Goal: Transaction & Acquisition: Purchase product/service

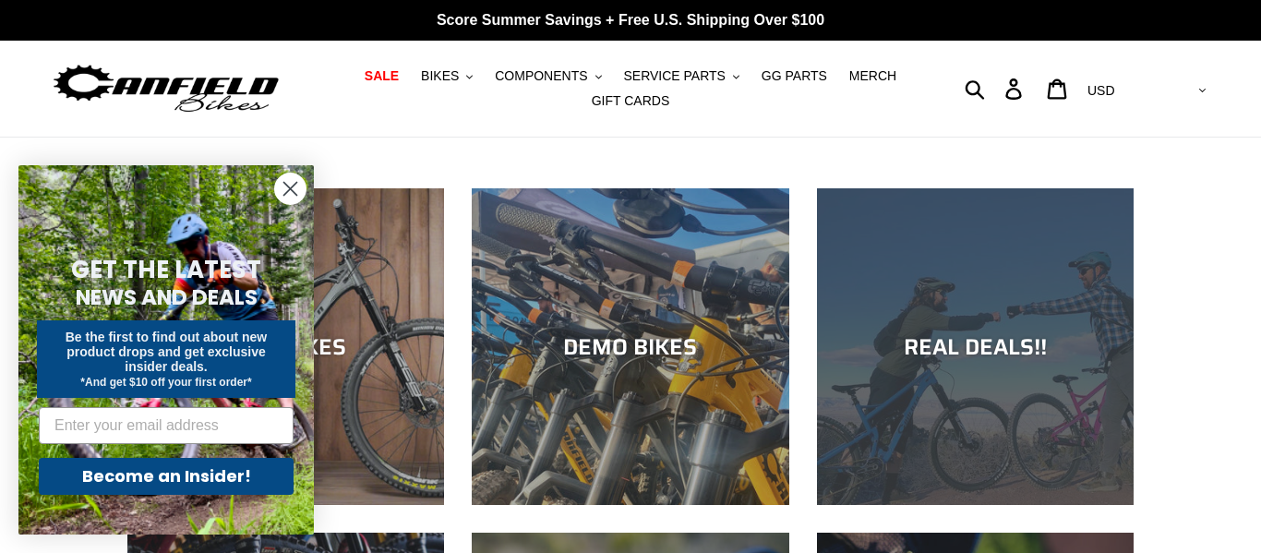
click at [1005, 505] on div "REAL DEALS!!" at bounding box center [975, 505] width 317 height 0
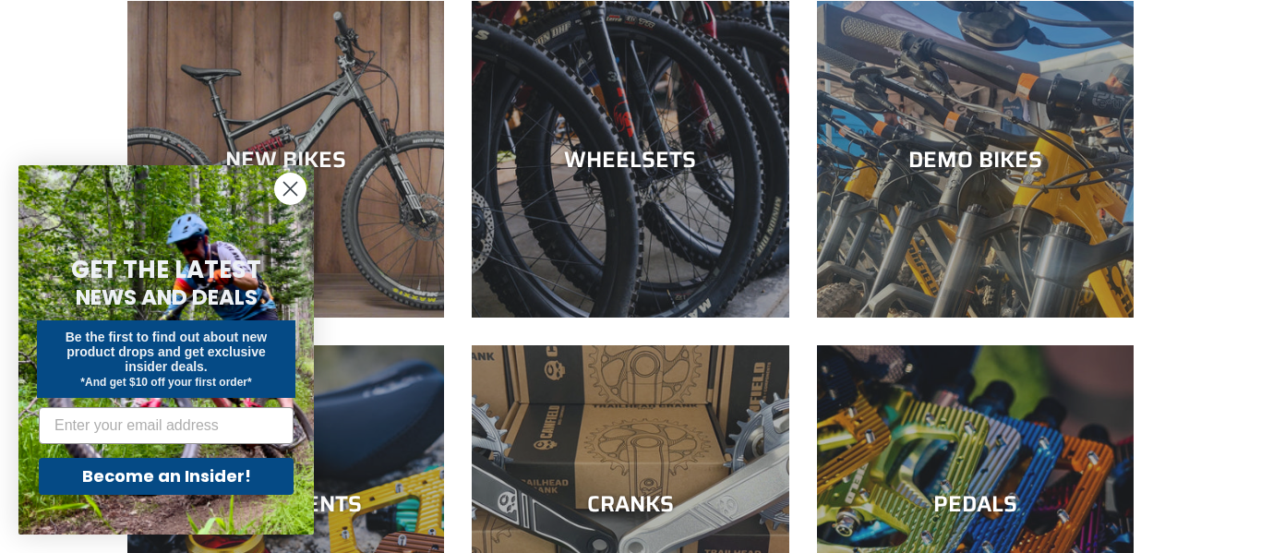
scroll to position [545, 0]
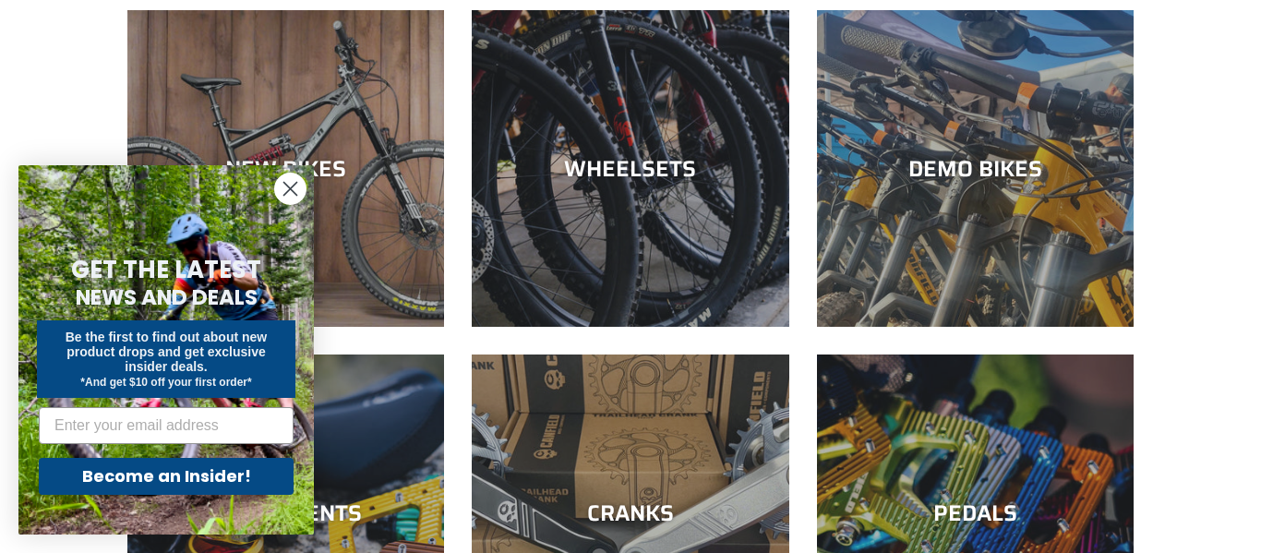
click at [288, 197] on circle "Close dialog" at bounding box center [290, 189] width 30 height 30
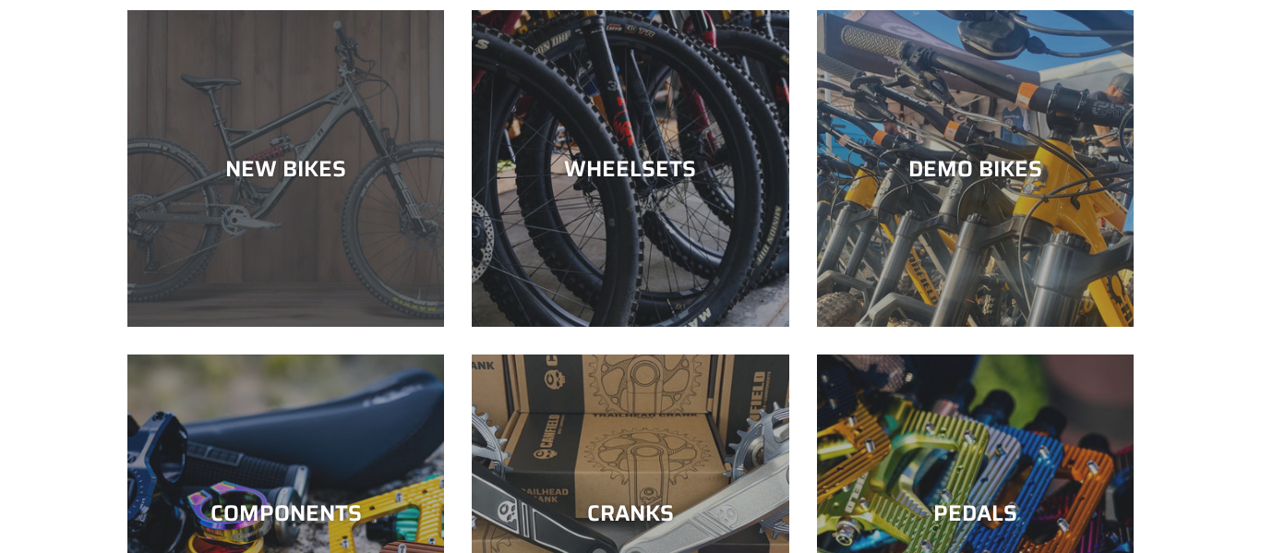
click at [288, 327] on div "NEW BIKES" at bounding box center [285, 327] width 317 height 0
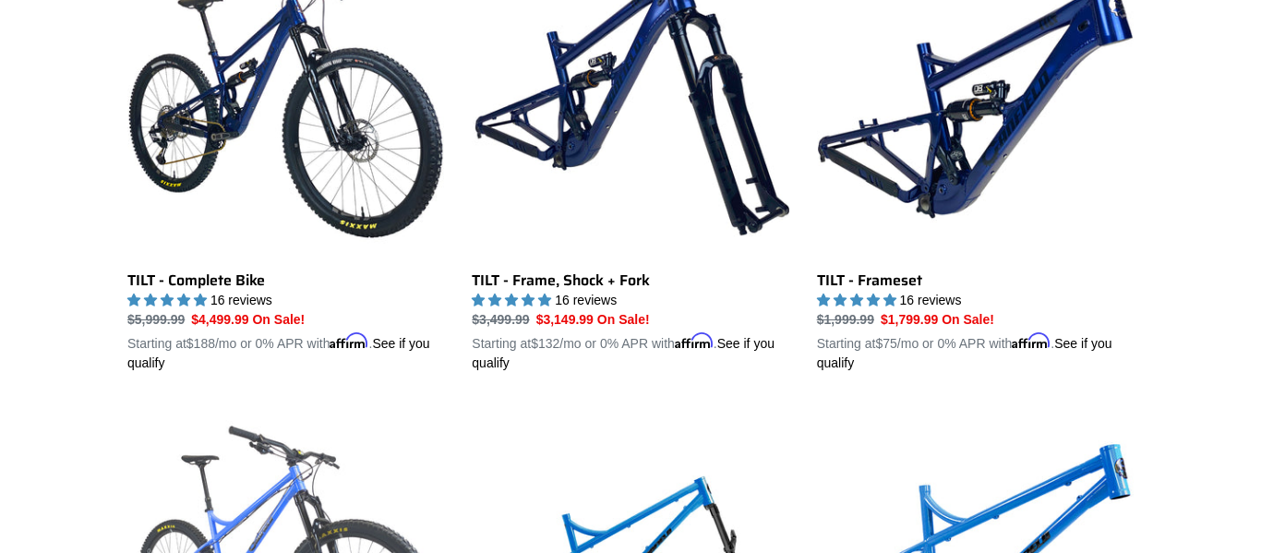
scroll to position [2466, 0]
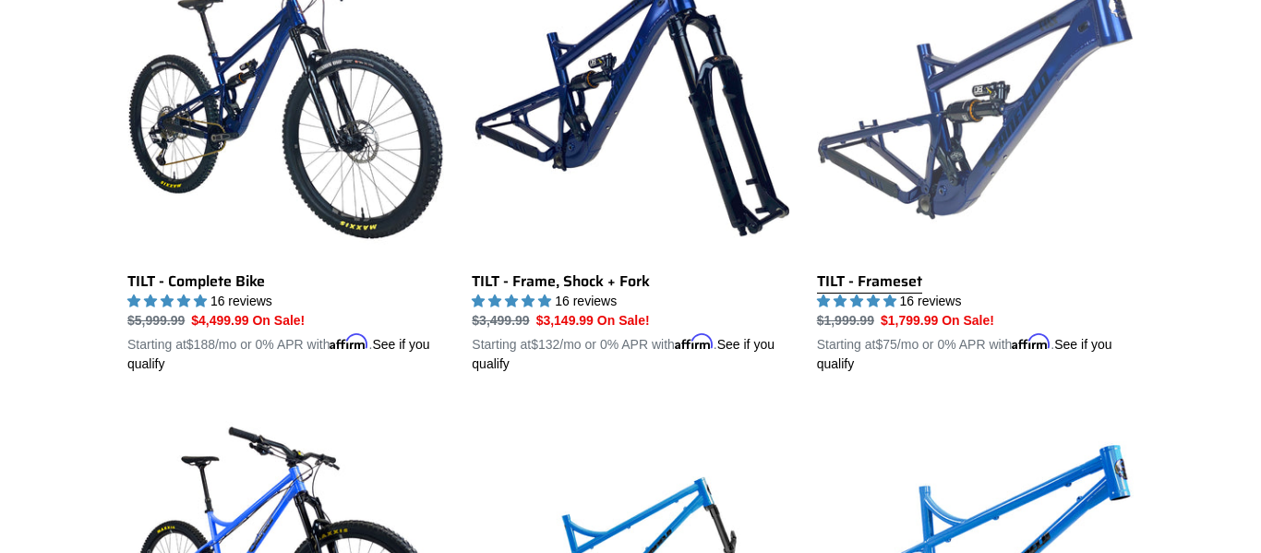
click at [869, 290] on link "TILT - Frameset" at bounding box center [975, 158] width 317 height 432
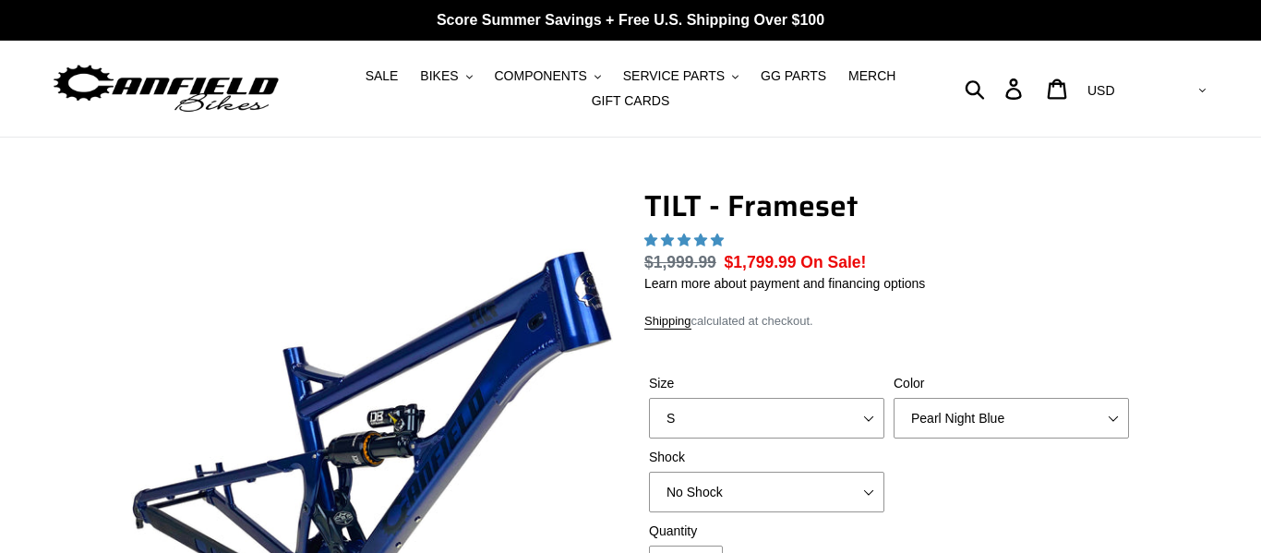
scroll to position [90, 0]
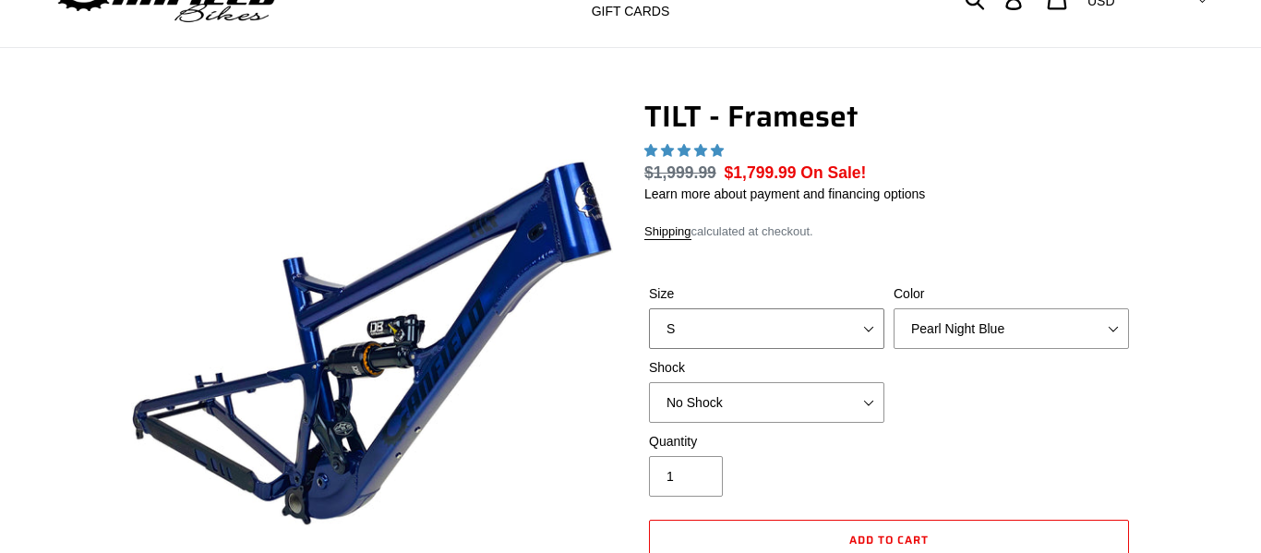
click at [861, 308] on select "S M L XL" at bounding box center [766, 328] width 235 height 41
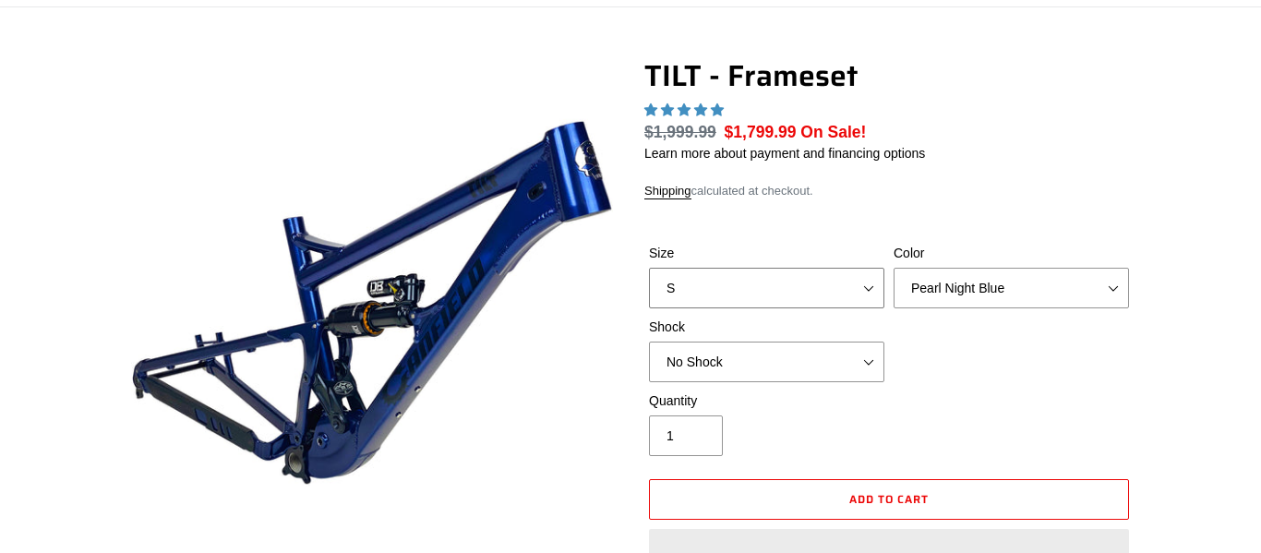
scroll to position [0, 0]
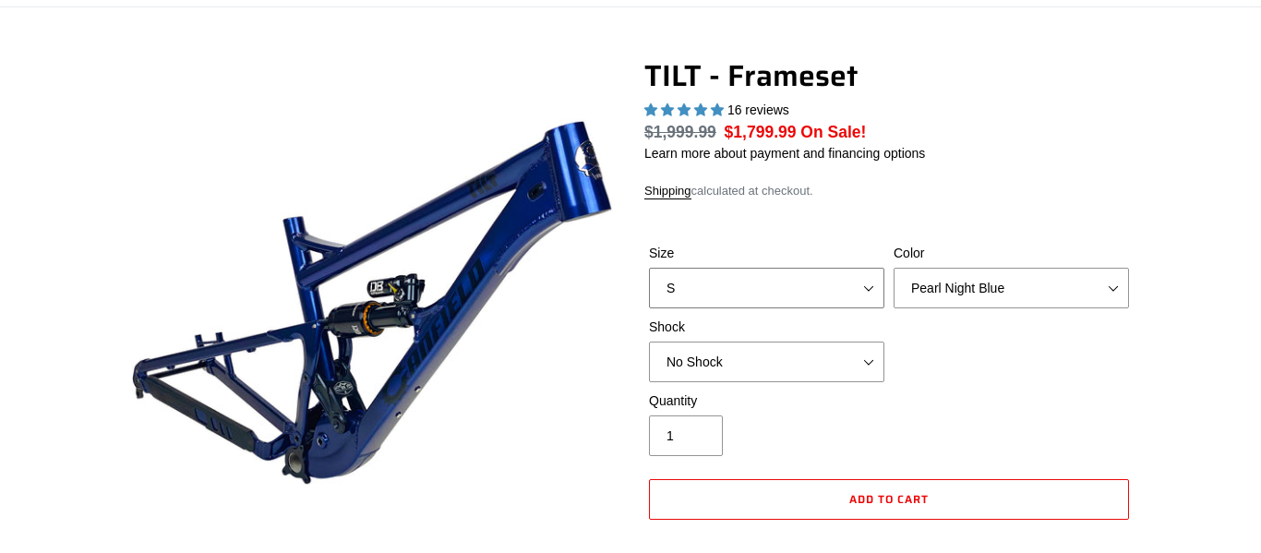
select select "highest-rating"
select select "L"
click at [649, 268] on select "S M L XL" at bounding box center [766, 288] width 235 height 41
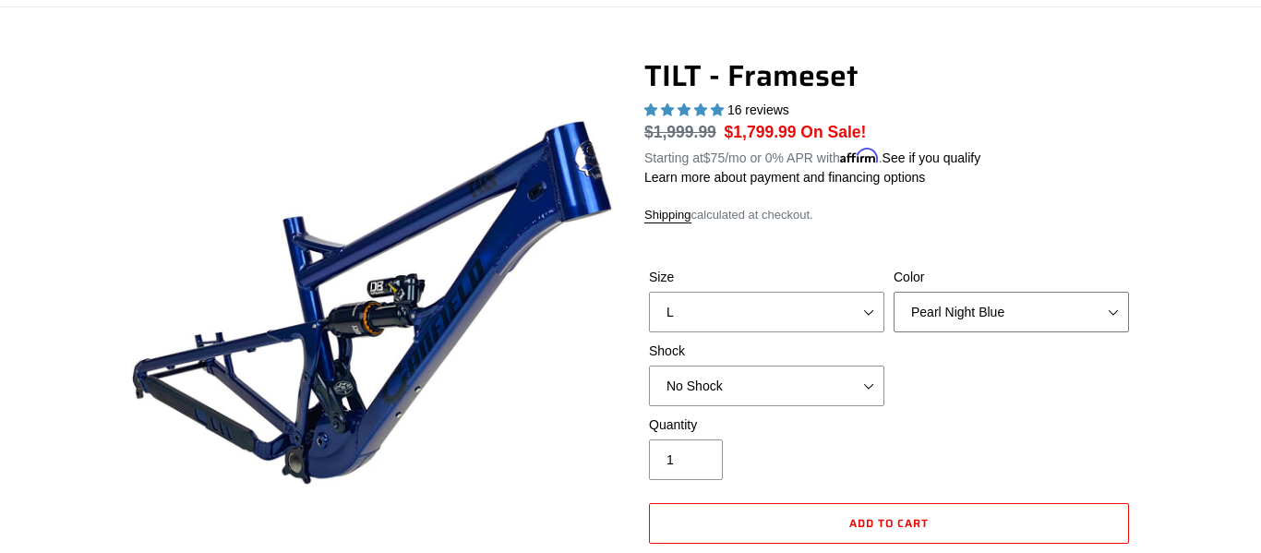
click at [928, 318] on select "Pearl Night Blue Stealth Silver" at bounding box center [1011, 312] width 235 height 41
select select "Stealth Silver"
click at [894, 292] on select "Pearl Night Blue Stealth Silver" at bounding box center [1011, 312] width 235 height 41
click at [767, 382] on select "No Shock Cane Creek DB Kitsuma Air RockShox Deluxe Ultimate Fox FLOAT X EXT Sto…" at bounding box center [766, 386] width 235 height 41
click at [649, 366] on select "No Shock Cane Creek DB Kitsuma Air RockShox Deluxe Ultimate Fox FLOAT X EXT Sto…" at bounding box center [766, 386] width 235 height 41
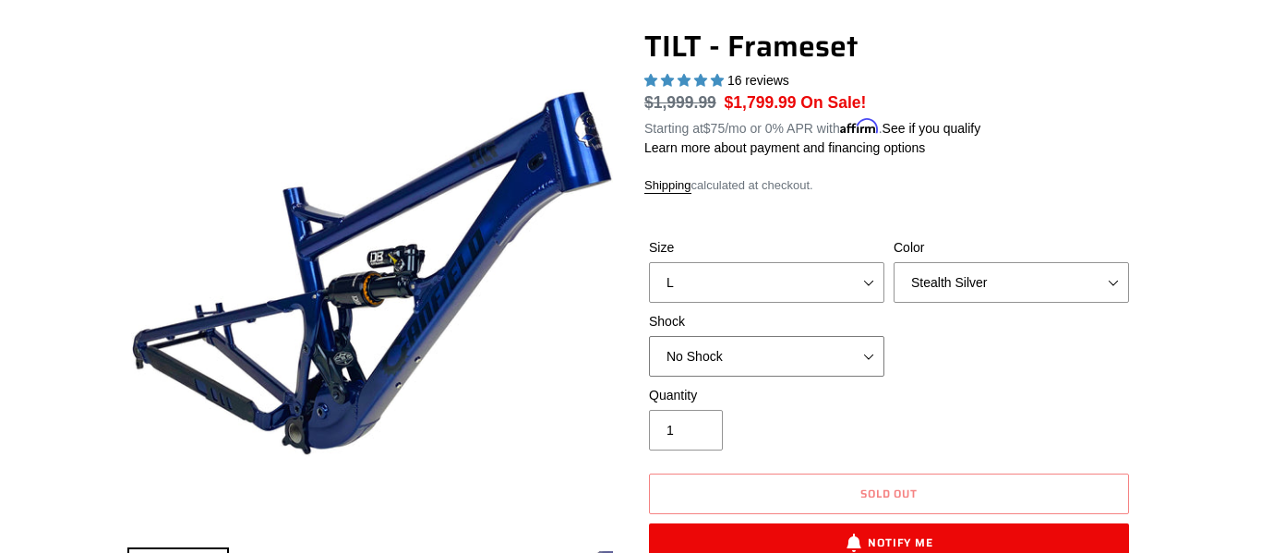
scroll to position [161, 0]
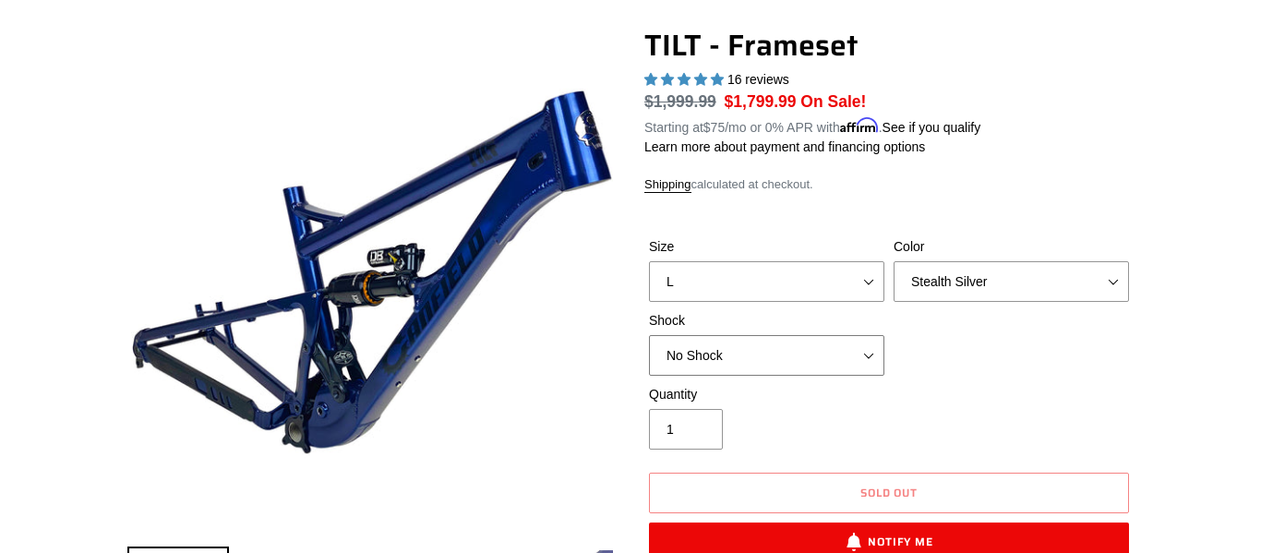
click at [774, 359] on select "No Shock Cane Creek DB Kitsuma Air RockShox Deluxe Ultimate Fox FLOAT X EXT Sto…" at bounding box center [766, 355] width 235 height 41
select select "Cane Creek DB Kitsuma Air"
click at [649, 335] on select "No Shock Cane Creek DB Kitsuma Air RockShox Deluxe Ultimate Fox FLOAT X EXT Sto…" at bounding box center [766, 355] width 235 height 41
click at [772, 361] on select "No Shock Cane Creek DB Kitsuma Air RockShox Deluxe Ultimate Fox FLOAT X EXT Sto…" at bounding box center [766, 355] width 235 height 41
click at [649, 335] on select "No Shock Cane Creek DB Kitsuma Air RockShox Deluxe Ultimate Fox FLOAT X EXT Sto…" at bounding box center [766, 355] width 235 height 41
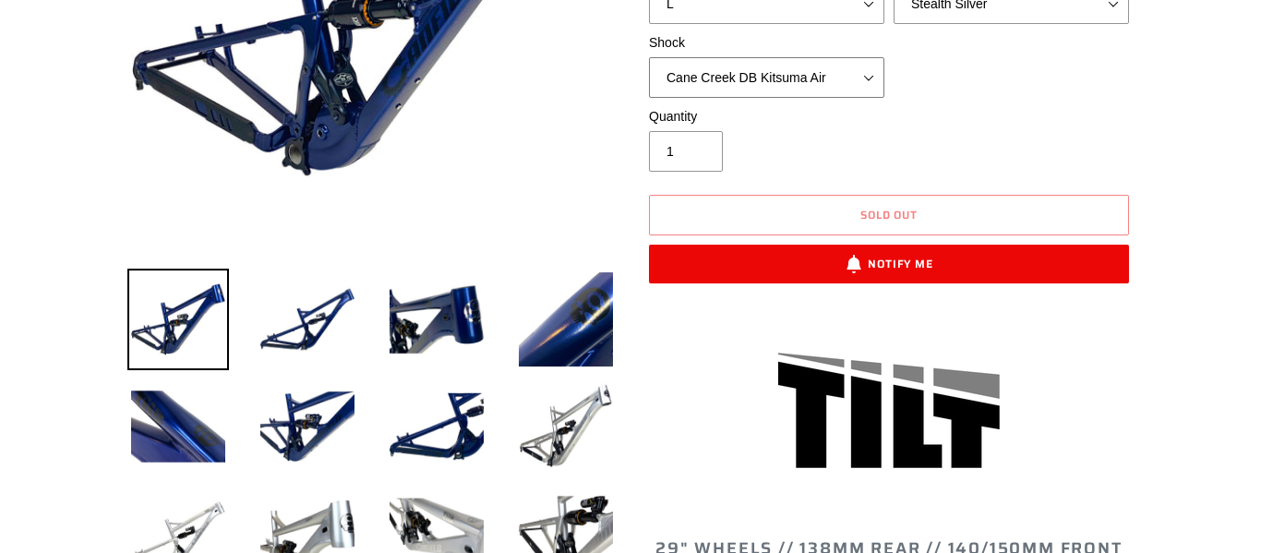
scroll to position [444, 0]
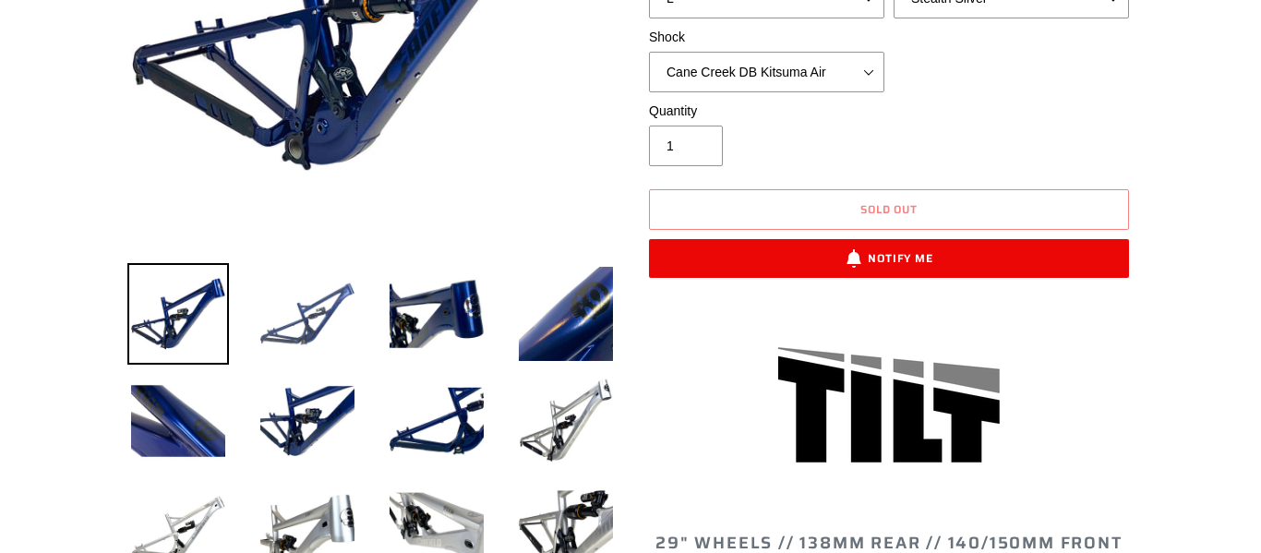
click at [280, 300] on img at bounding box center [308, 314] width 102 height 102
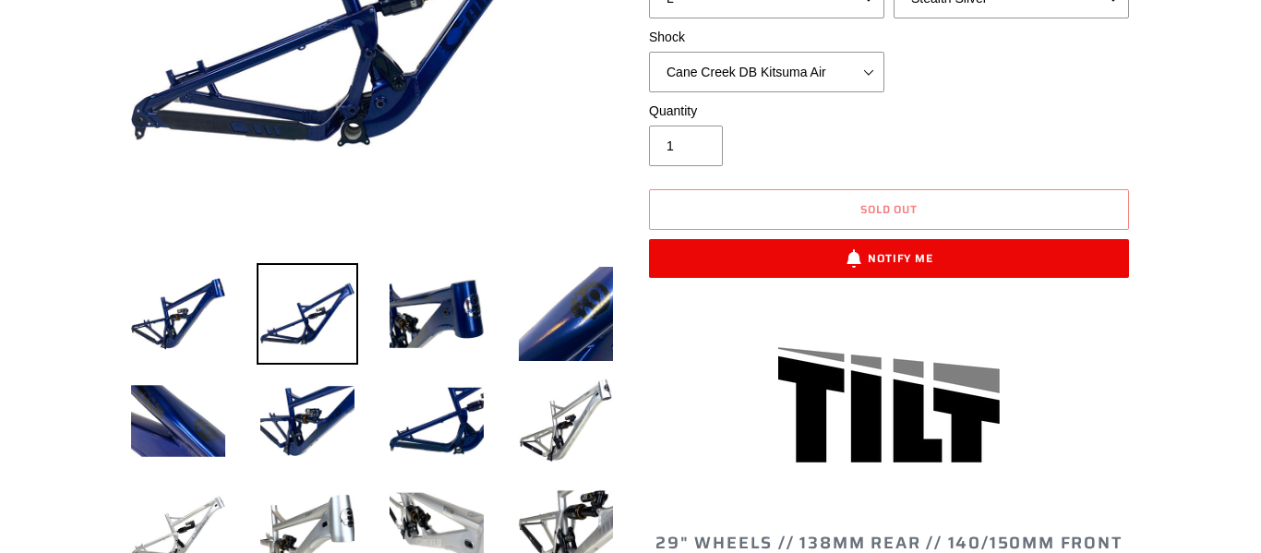
click at [370, 316] on li at bounding box center [422, 318] width 129 height 107
click at [396, 319] on img at bounding box center [437, 314] width 102 height 102
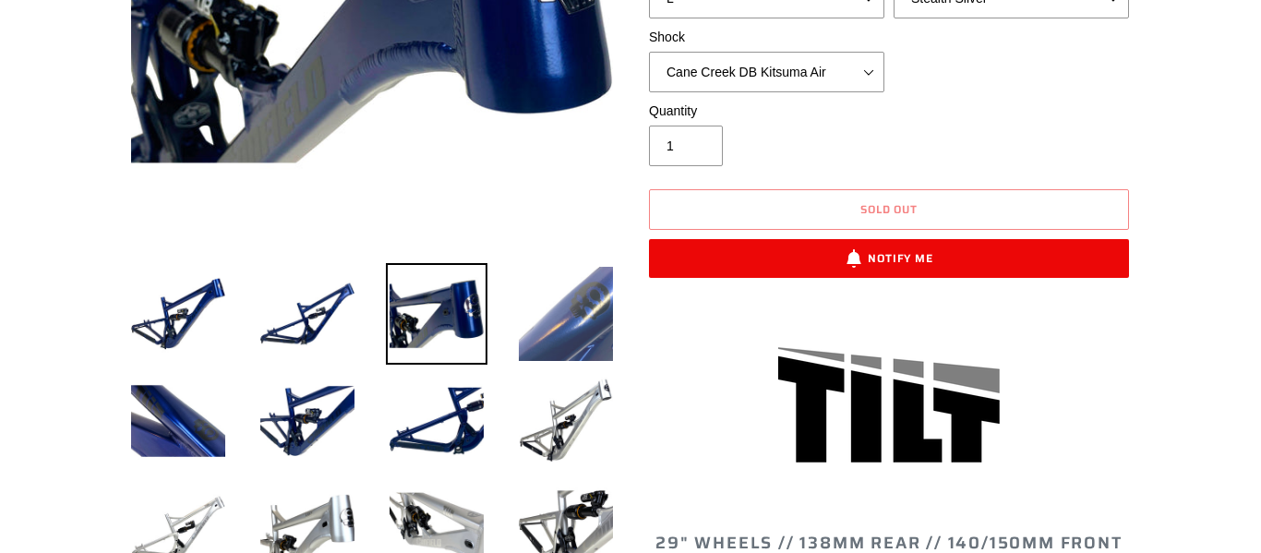
click at [523, 314] on img at bounding box center [566, 314] width 102 height 102
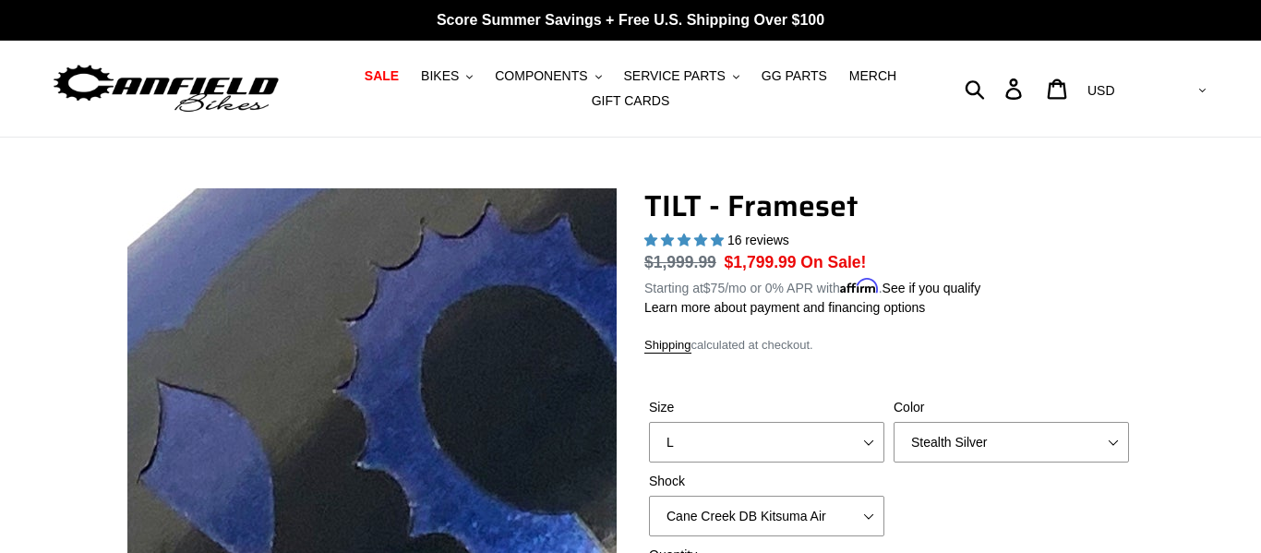
scroll to position [139, 0]
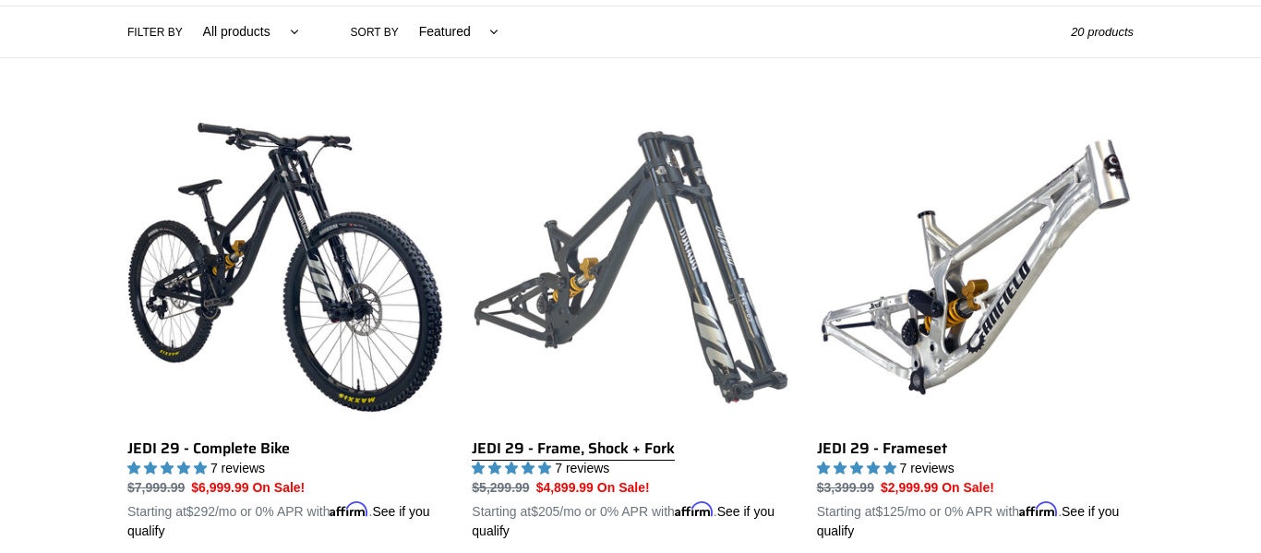
scroll to position [446, 0]
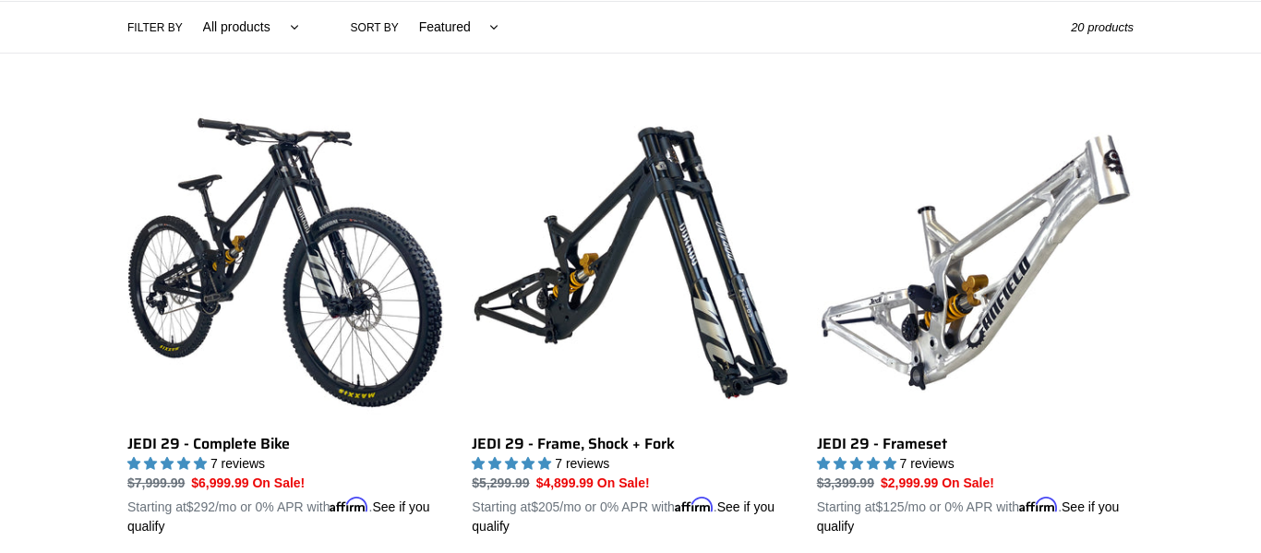
click at [252, 31] on select "All products 275 29er balance BFCM23 BFCM24 CBF Downhill Enduro Full Suspension…" at bounding box center [247, 27] width 120 height 51
select select "/collections/new-bikes-up-to-2400-off/enduro"
click at [187, 2] on select "All products 275 29er balance BFCM23 BFCM24 CBF Downhill Enduro Full Suspension…" at bounding box center [247, 27] width 120 height 51
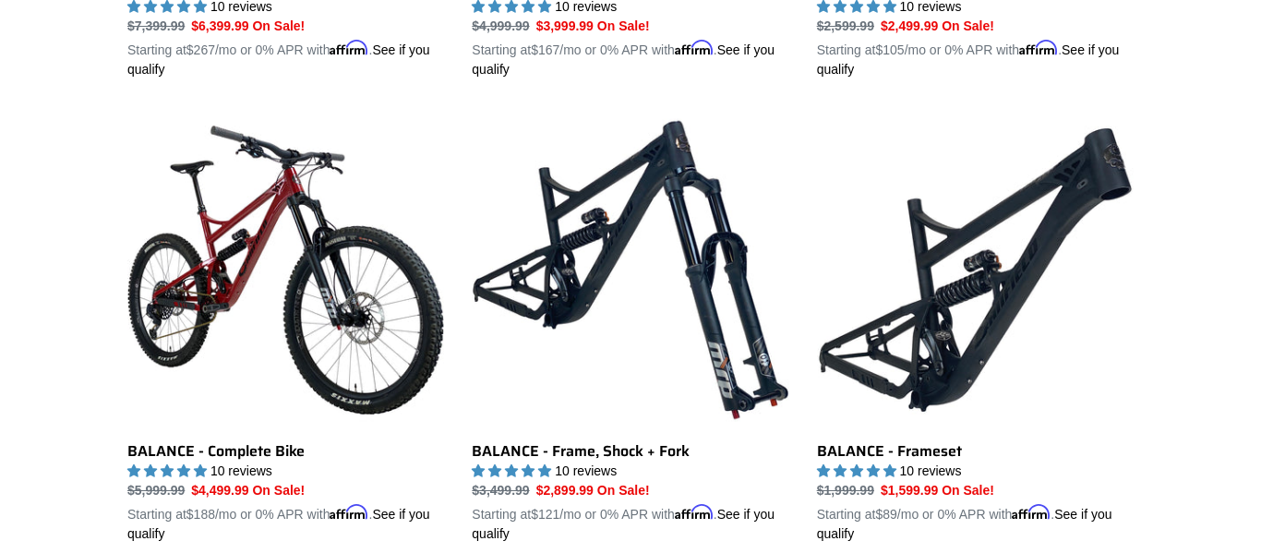
scroll to position [906, 0]
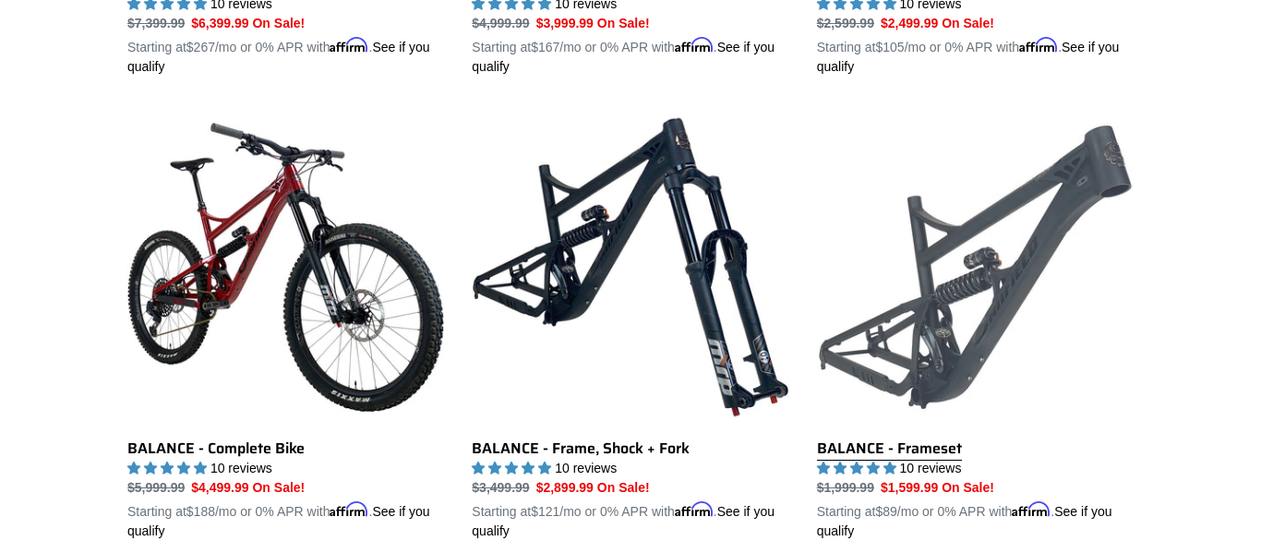
click at [924, 242] on link "BALANCE - Frameset" at bounding box center [975, 325] width 317 height 432
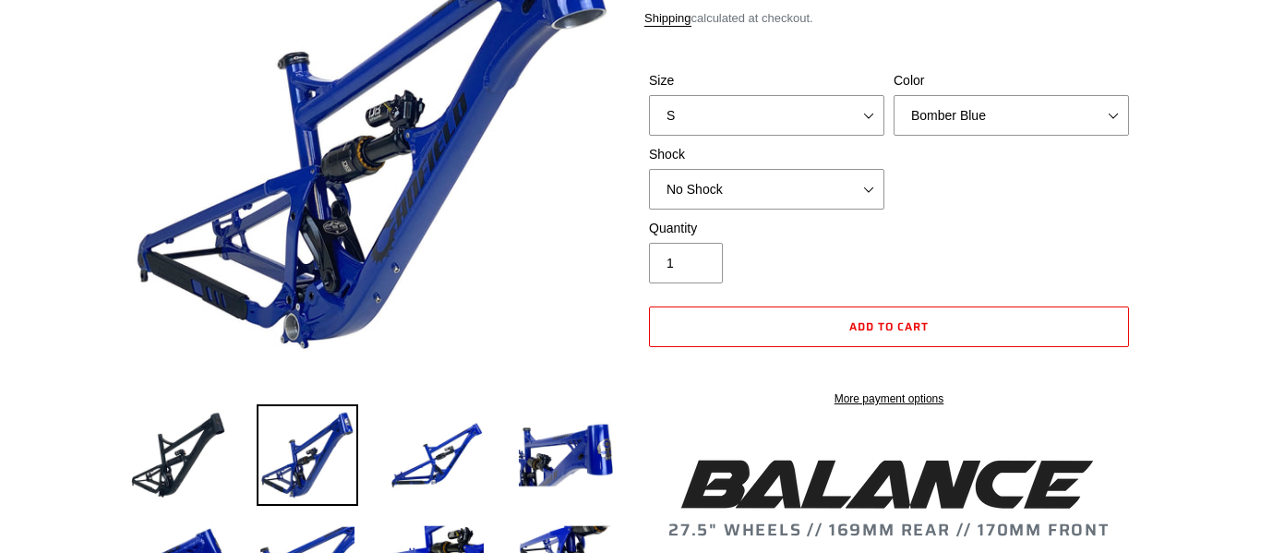
scroll to position [303, 0]
select select "highest-rating"
click at [730, 187] on select "No Shock Cane Creek Kitsuma Air Öhlins TTX2 Air EXT Storia V3-S" at bounding box center [766, 189] width 235 height 41
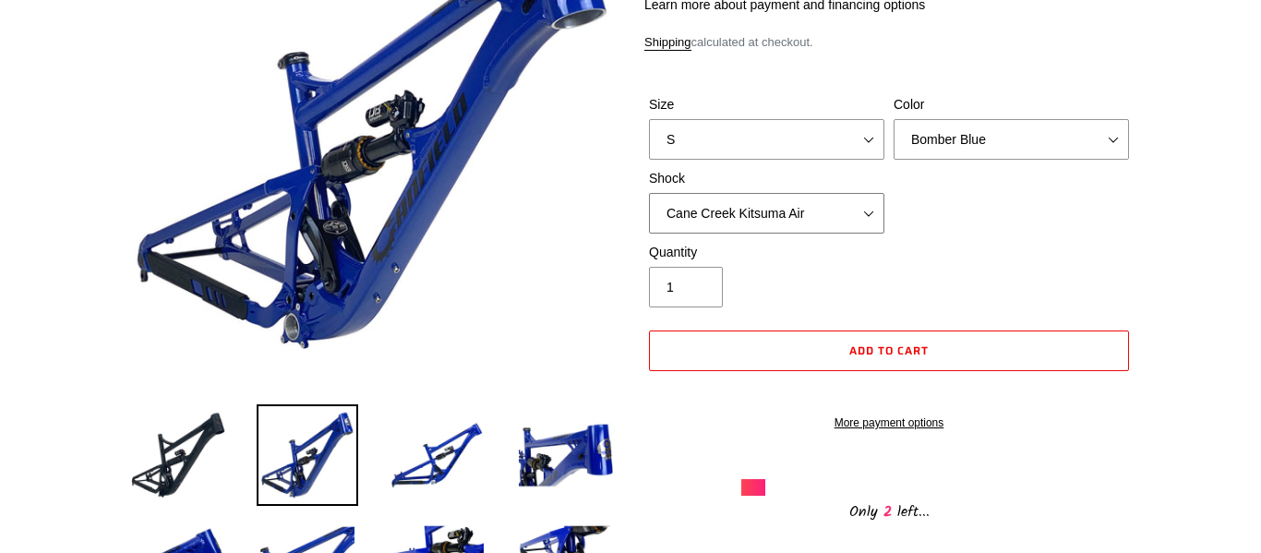
click at [649, 193] on select "No Shock Cane Creek Kitsuma Air Öhlins TTX2 Air EXT Storia V3-S" at bounding box center [766, 213] width 235 height 41
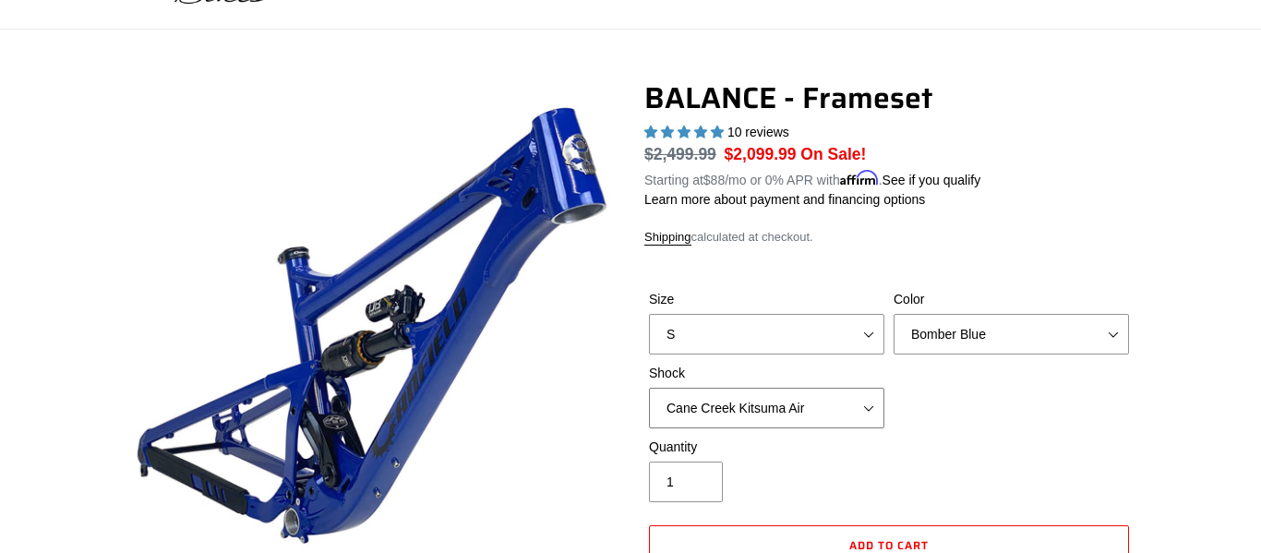
scroll to position [110, 0]
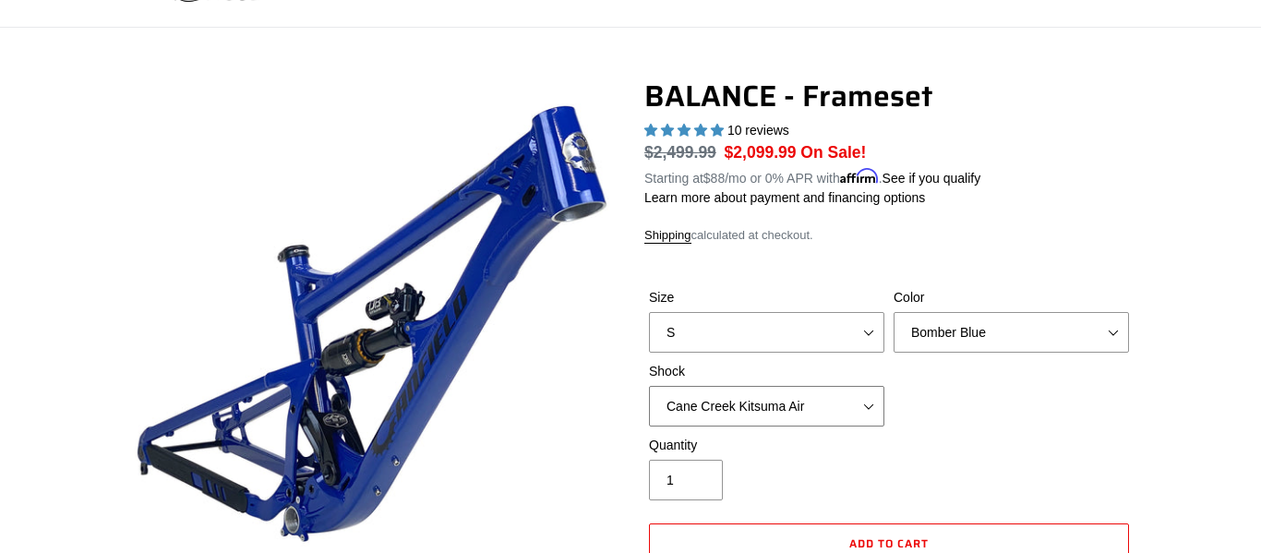
click at [729, 397] on select "No Shock Cane Creek Kitsuma Air Öhlins TTX2 Air EXT Storia V3-S" at bounding box center [766, 406] width 235 height 41
select select "No Shock"
click at [649, 386] on select "No Shock Cane Creek Kitsuma Air Öhlins TTX2 Air EXT Storia V3-S" at bounding box center [766, 406] width 235 height 41
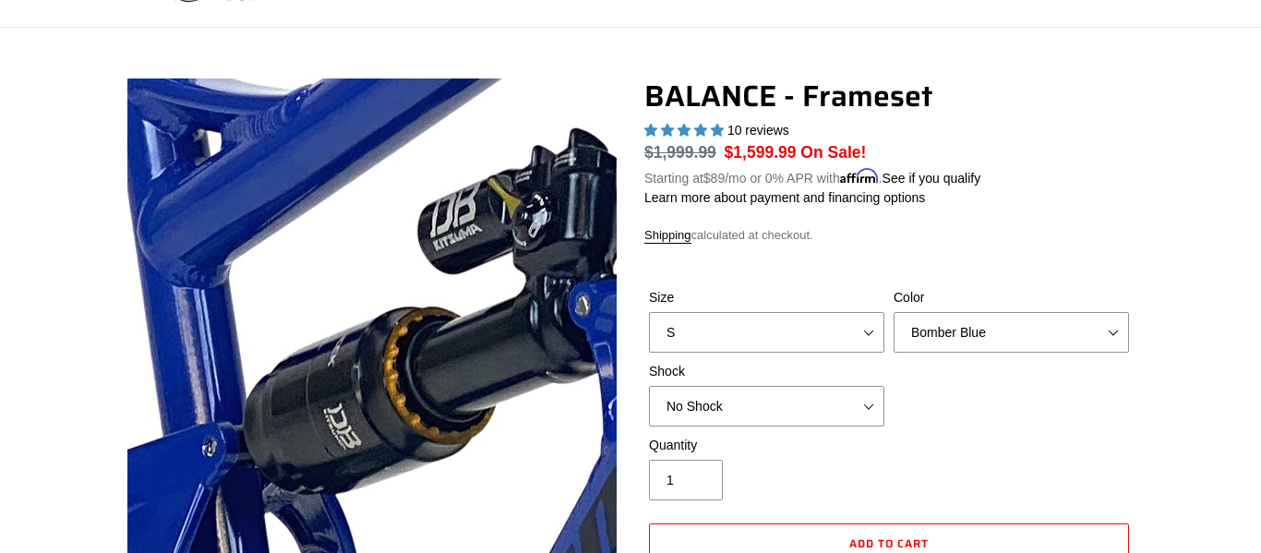
click at [347, 339] on img at bounding box center [443, 285] width 1891 height 1891
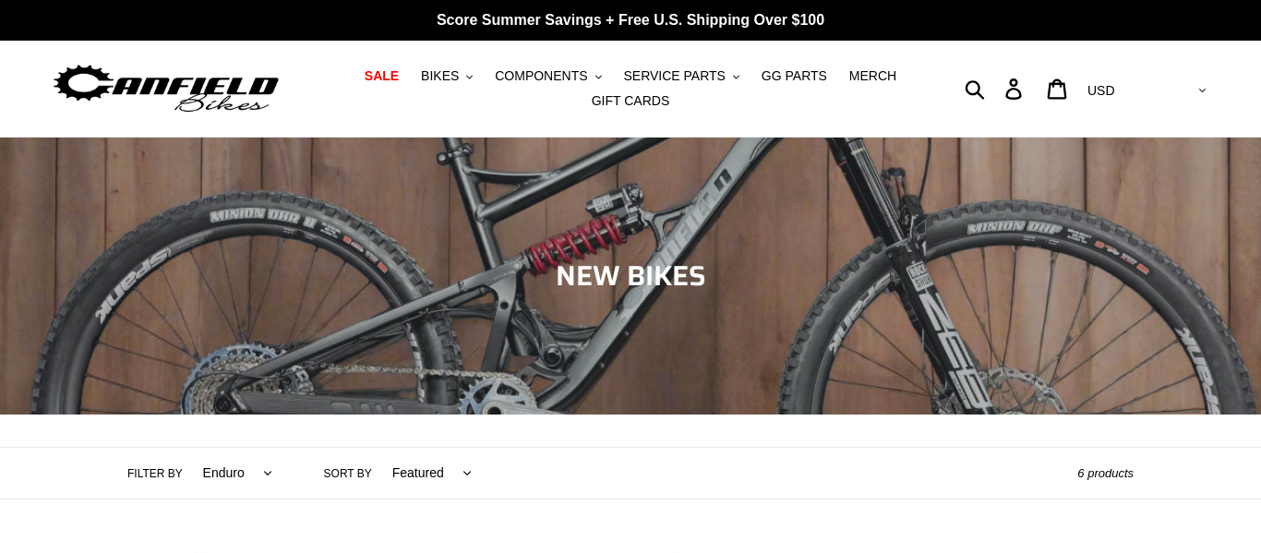
scroll to position [5, 0]
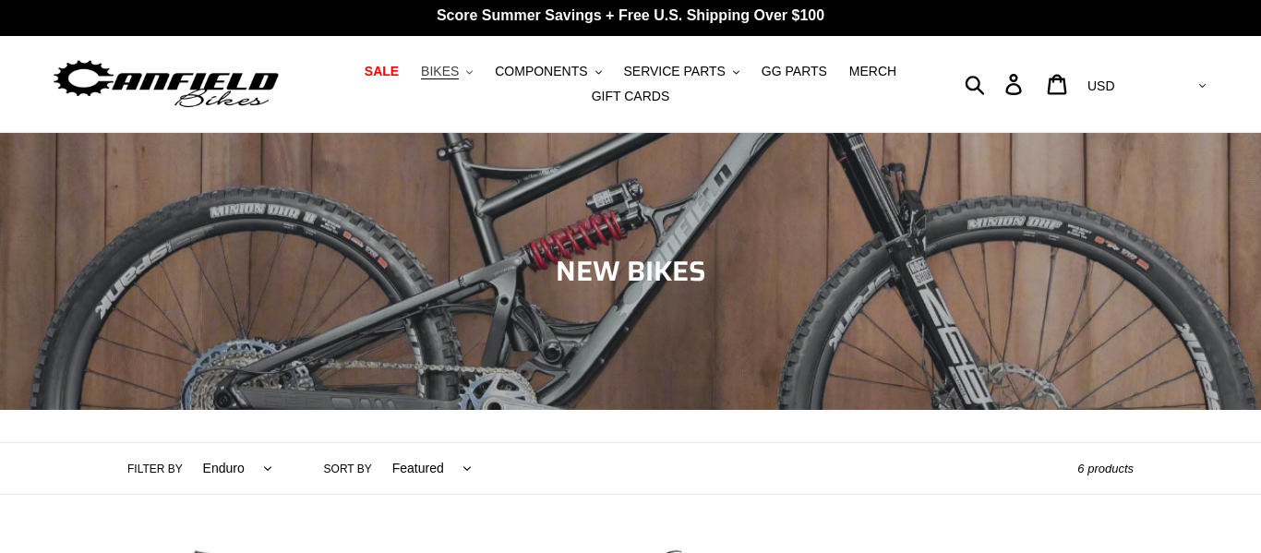
click at [449, 64] on span "BIKES" at bounding box center [440, 72] width 38 height 16
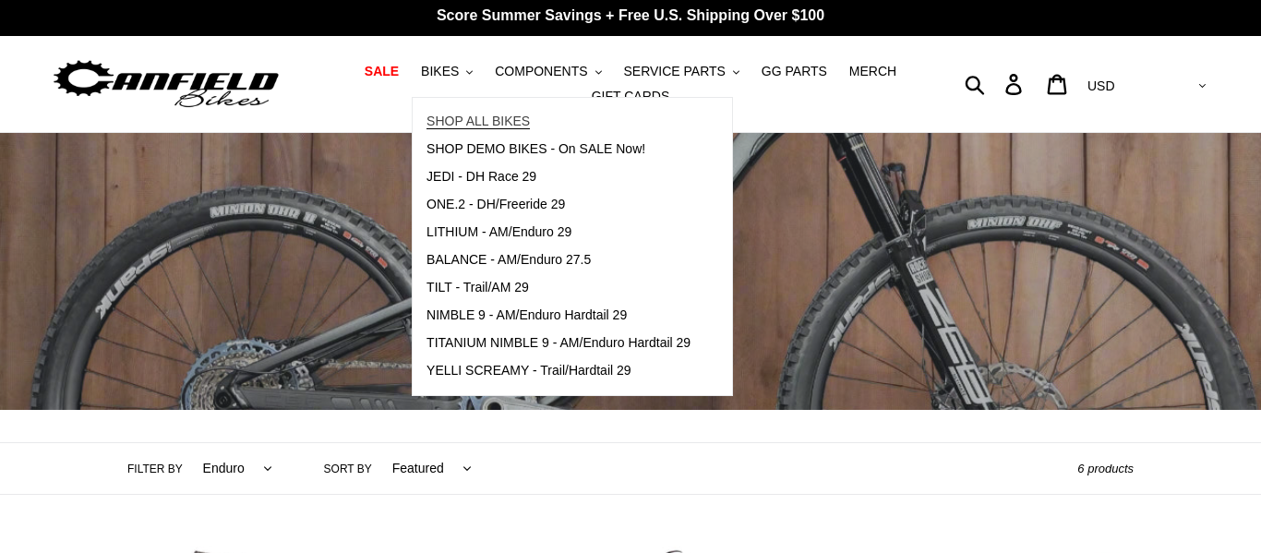
click at [479, 119] on span "SHOP ALL BIKES" at bounding box center [478, 122] width 103 height 16
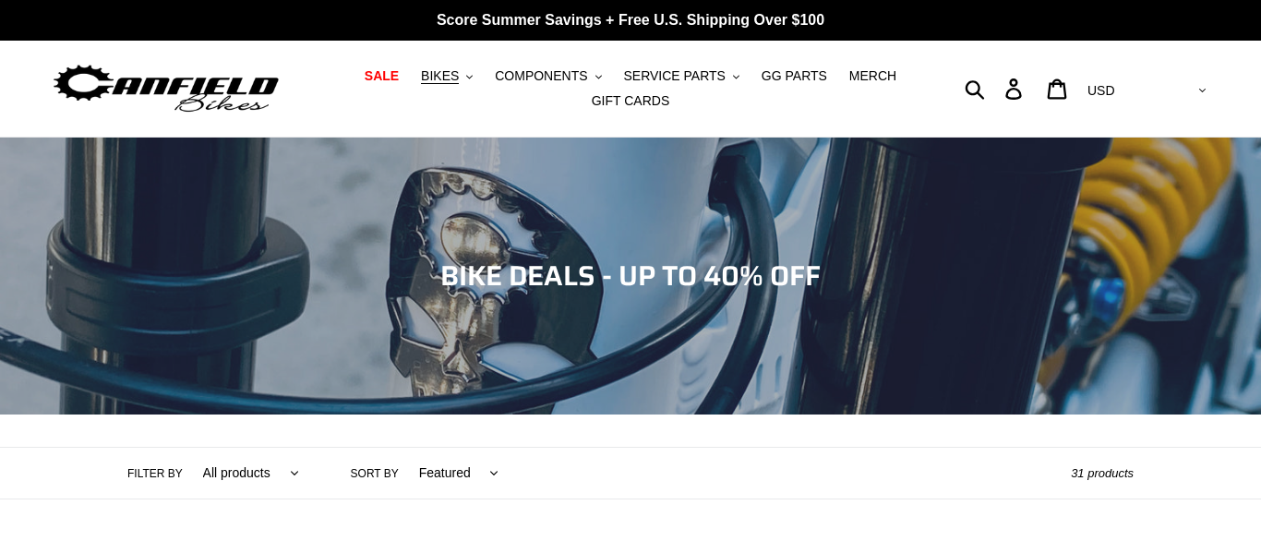
click at [985, 90] on icon "button" at bounding box center [975, 88] width 20 height 21
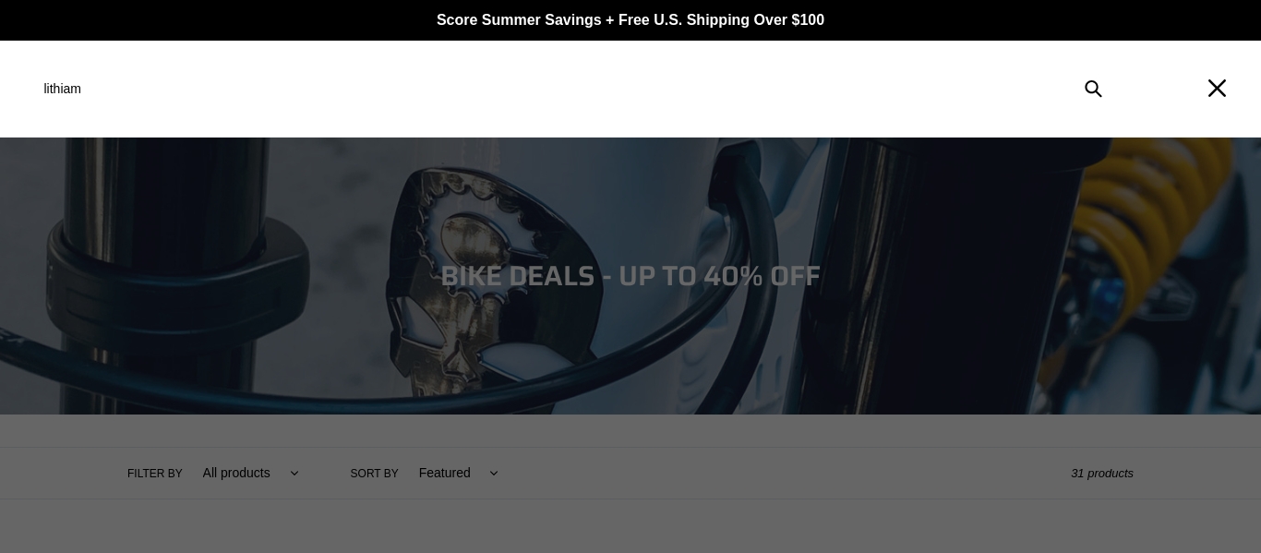
type input "lithiam"
click at [1074, 68] on button "Submit" at bounding box center [1094, 88] width 40 height 41
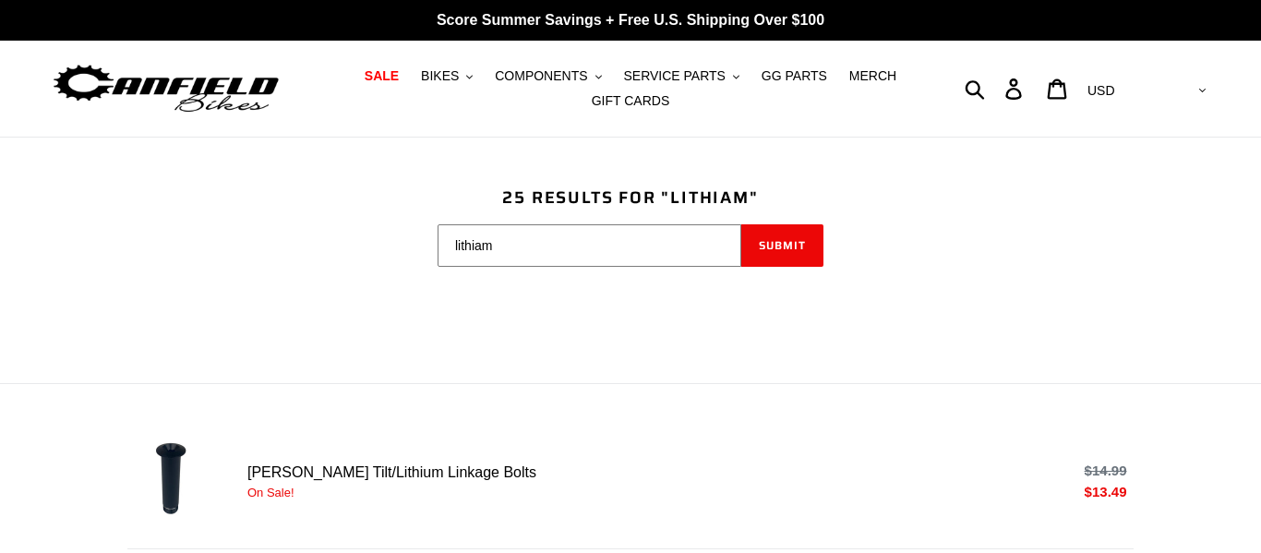
click at [525, 230] on input "lithiam" at bounding box center [590, 245] width 304 height 42
type input "l"
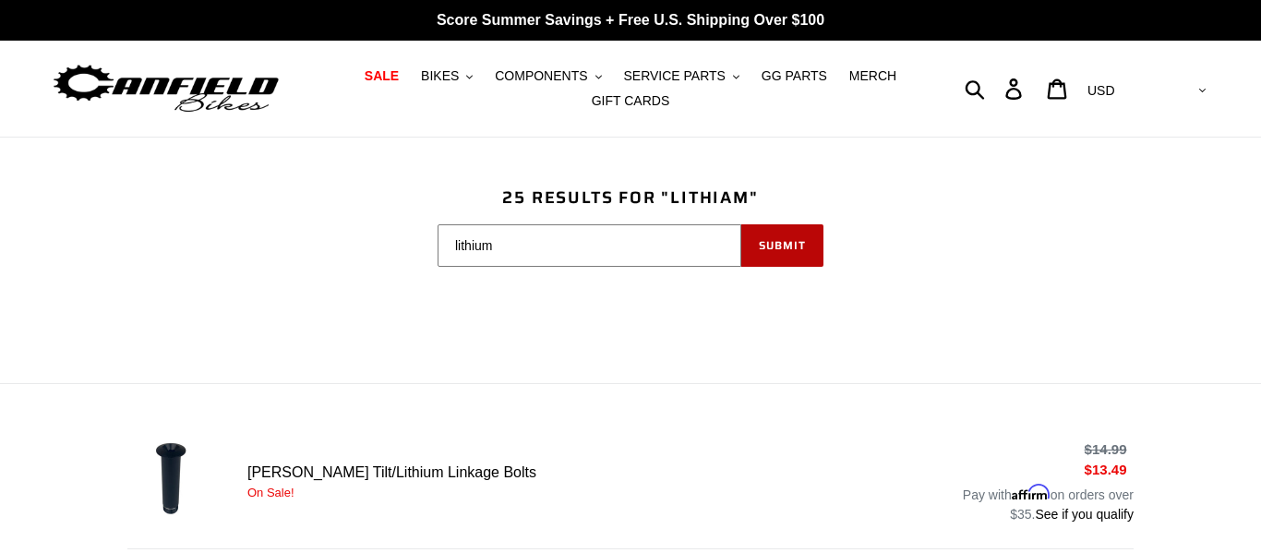
type input "lithium"
click at [765, 263] on button "Submit" at bounding box center [782, 245] width 82 height 42
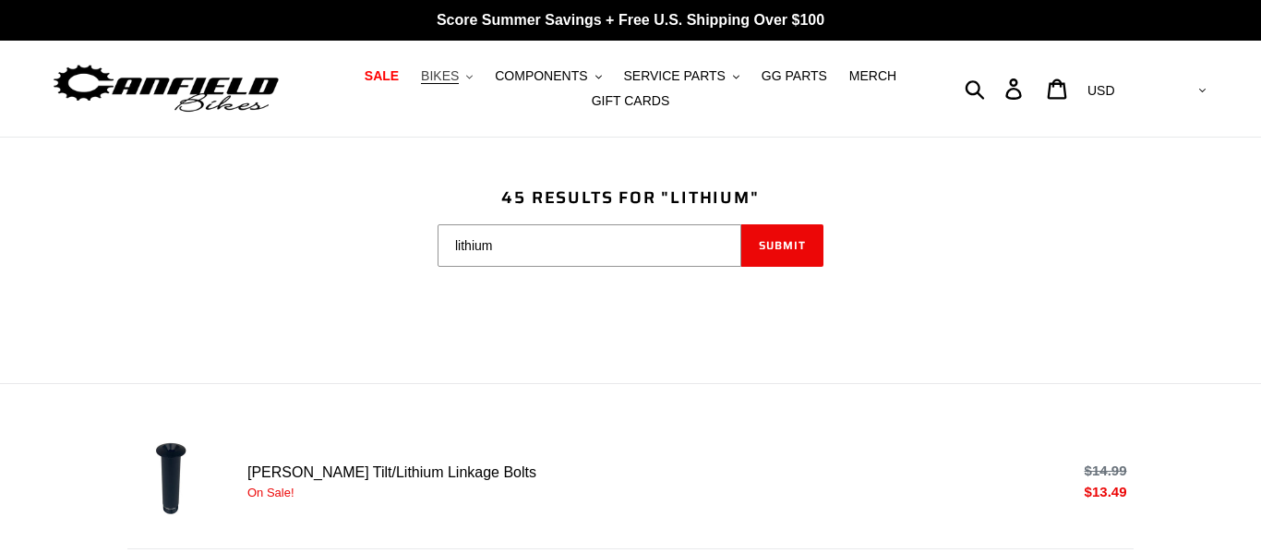
click at [451, 77] on span "BIKES" at bounding box center [440, 76] width 38 height 16
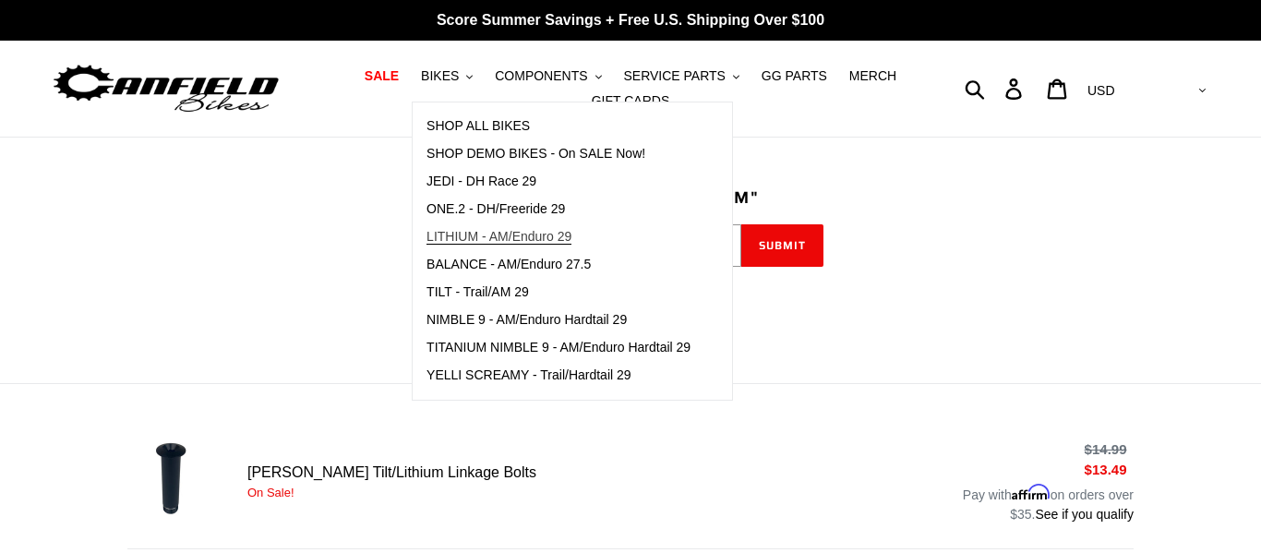
click at [513, 237] on span "LITHIUM - AM/Enduro 29" at bounding box center [499, 237] width 145 height 16
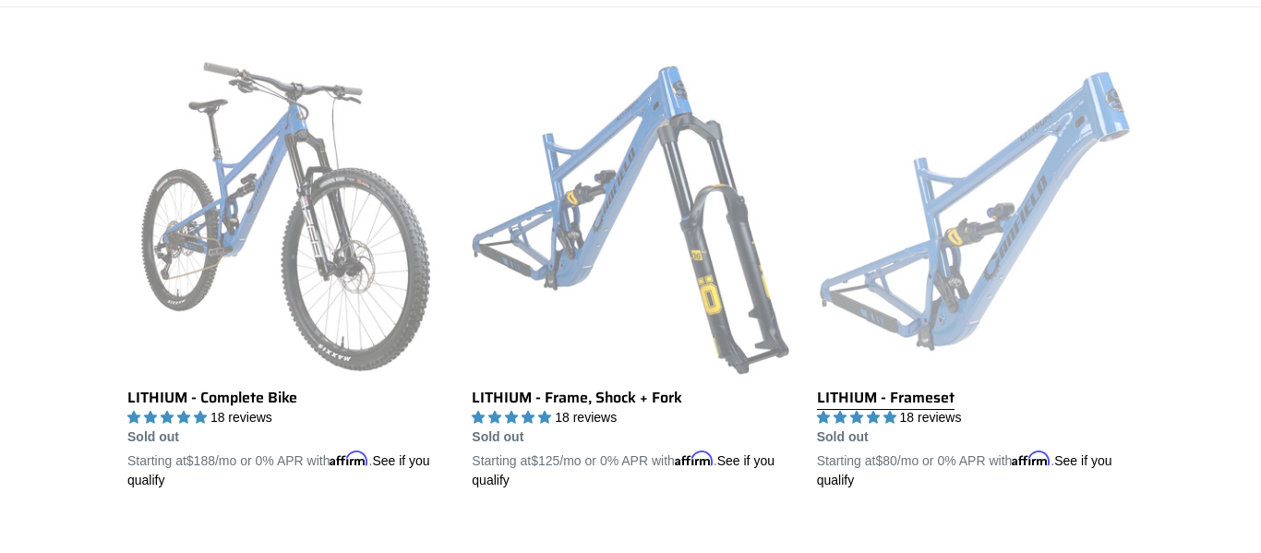
scroll to position [497, 0]
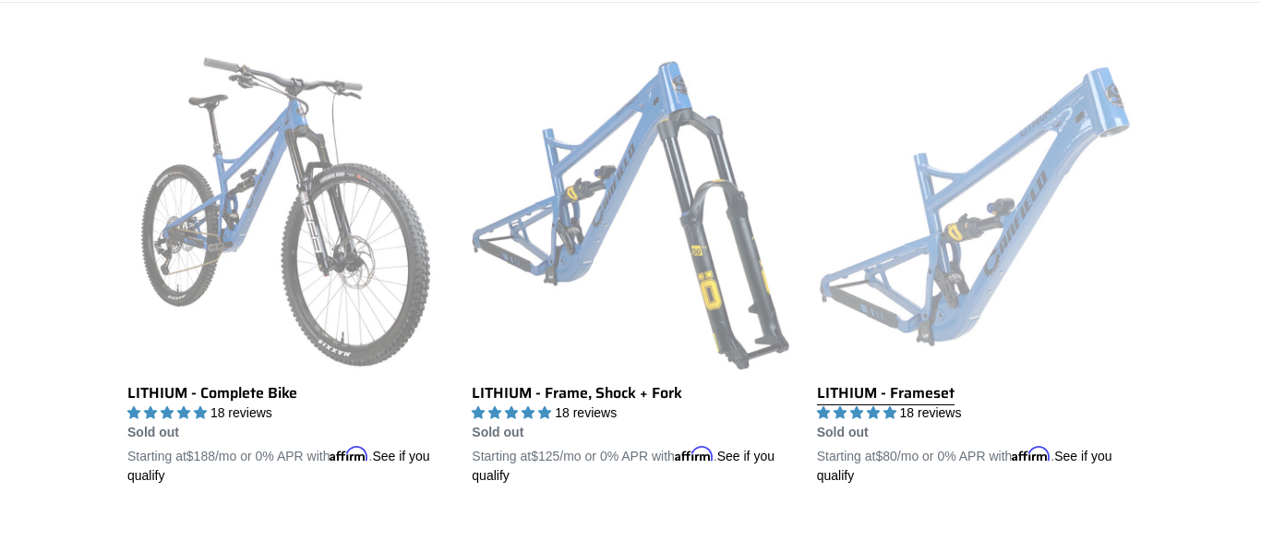
click at [883, 311] on link "LITHIUM - Frameset" at bounding box center [975, 270] width 317 height 432
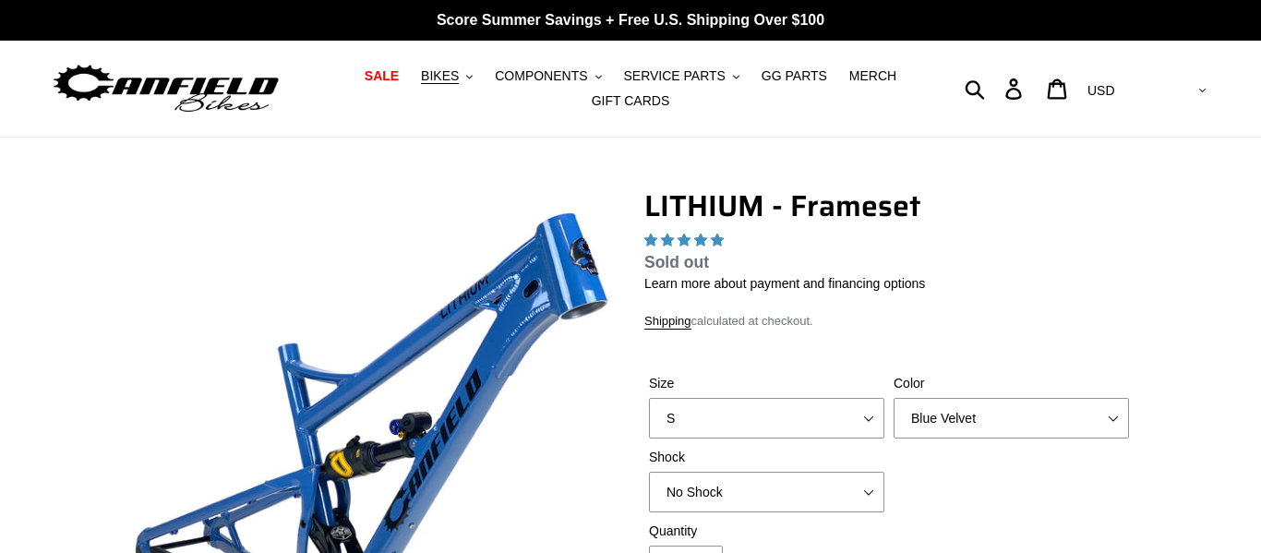
scroll to position [55, 0]
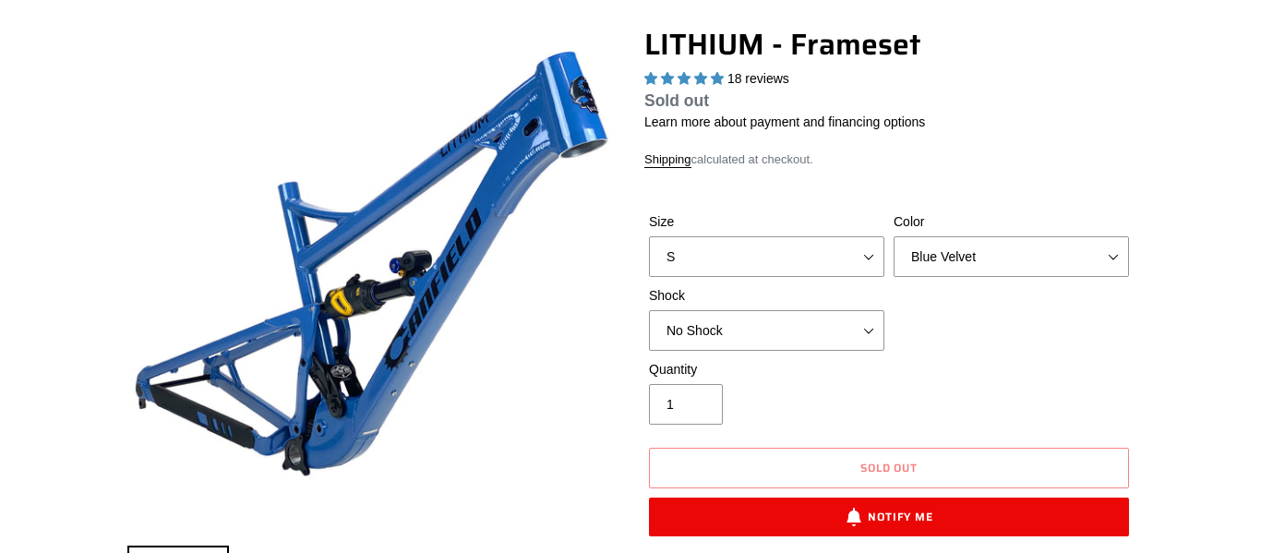
select select "highest-rating"
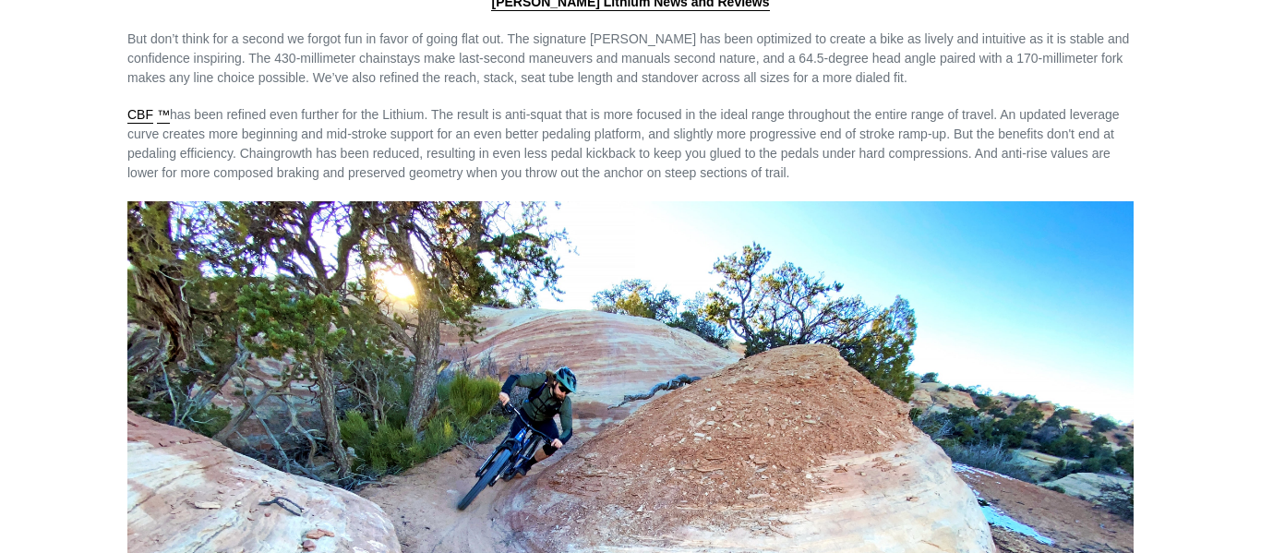
scroll to position [2065, 0]
click at [783, 162] on p "CBF ™ has been refined even further for the Lithium. The result is anti-squat t…" at bounding box center [630, 145] width 1006 height 78
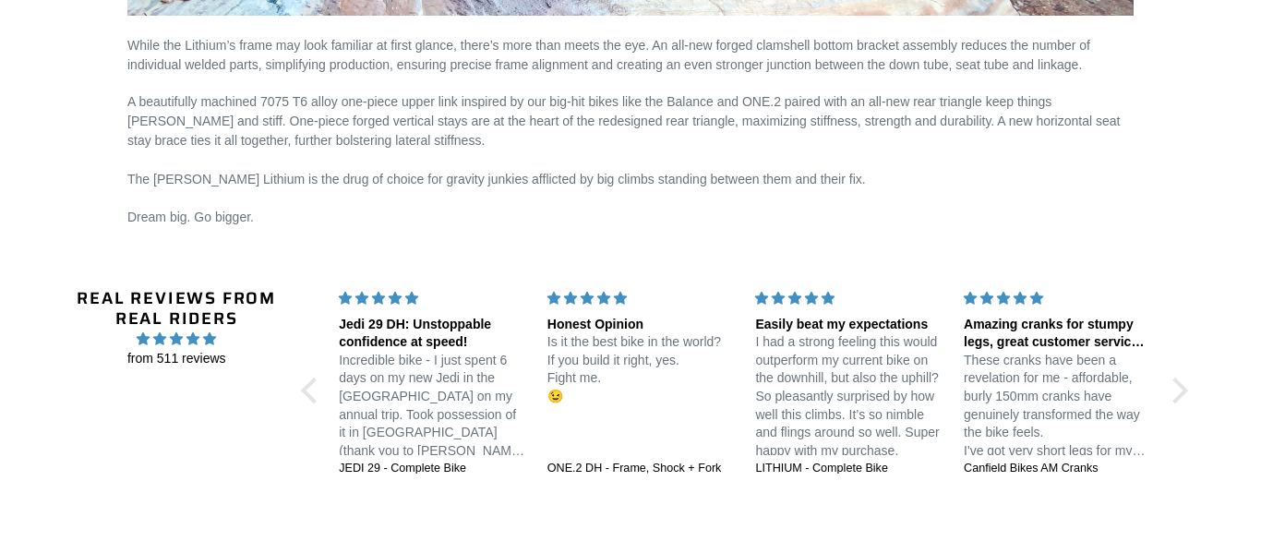
scroll to position [2655, 0]
click at [1180, 391] on div at bounding box center [1175, 392] width 26 height 26
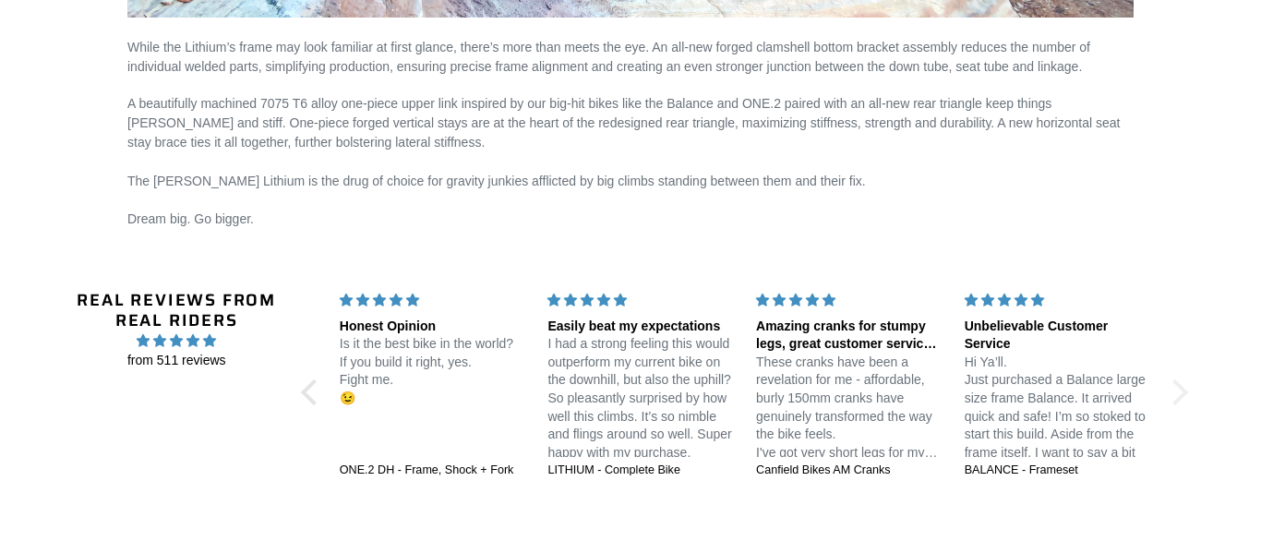
click at [1180, 391] on div at bounding box center [1175, 392] width 26 height 26
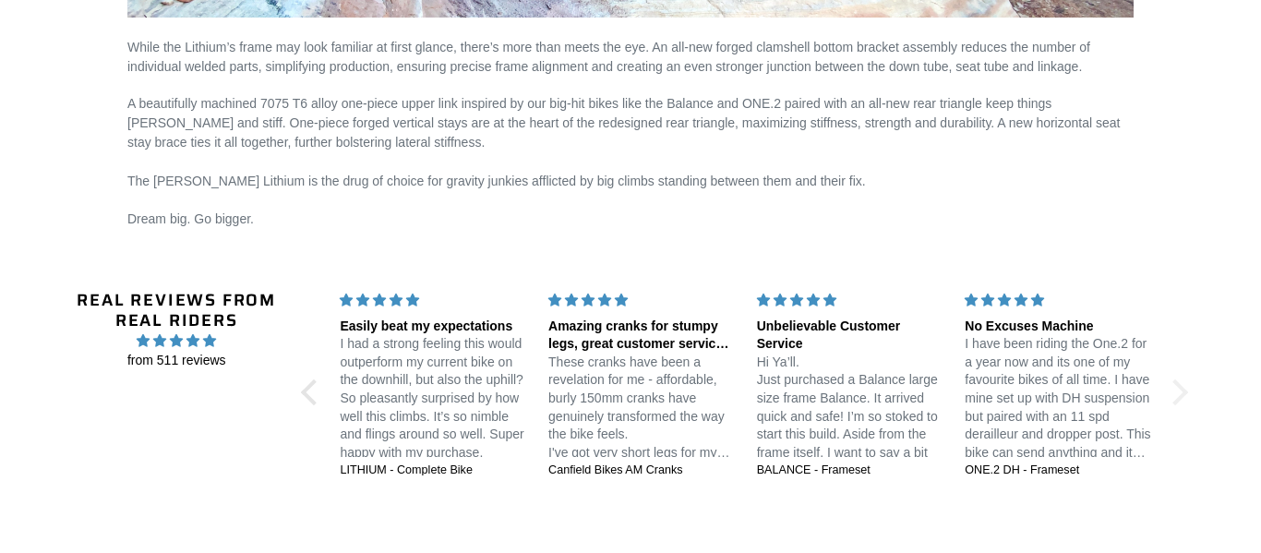
click at [1180, 391] on div at bounding box center [1175, 392] width 26 height 26
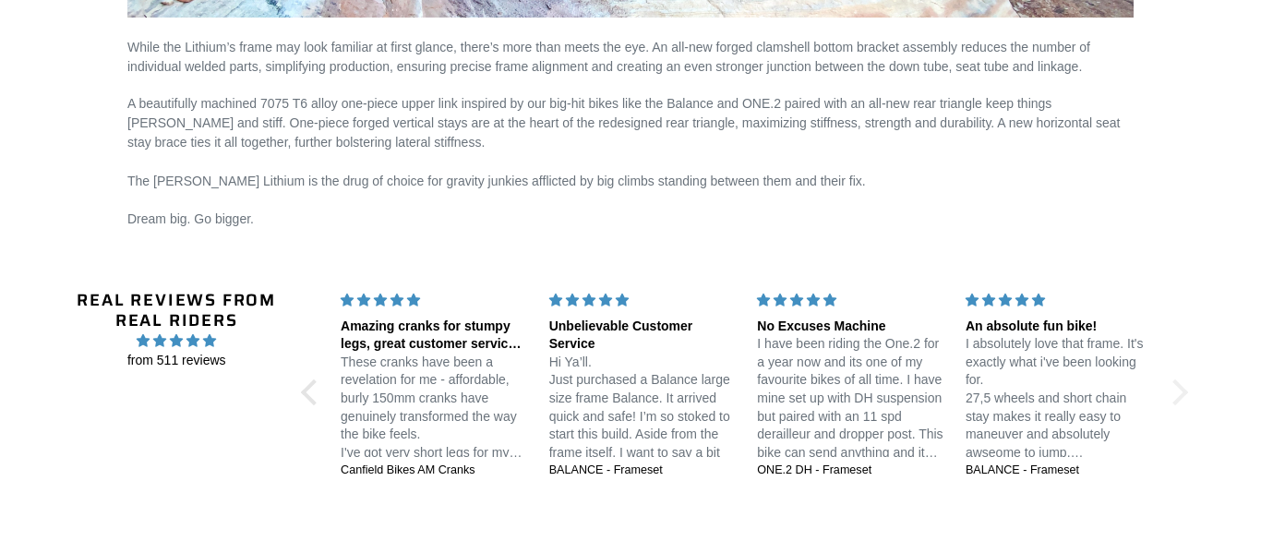
click at [1180, 391] on div at bounding box center [1175, 392] width 26 height 26
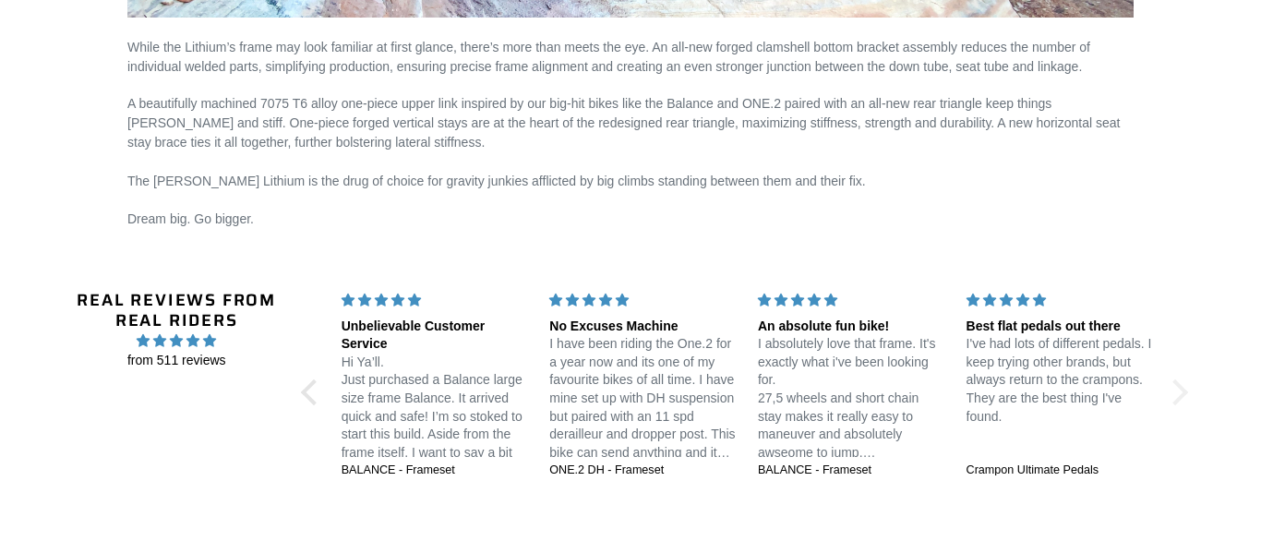
click at [1180, 391] on div at bounding box center [1175, 392] width 26 height 26
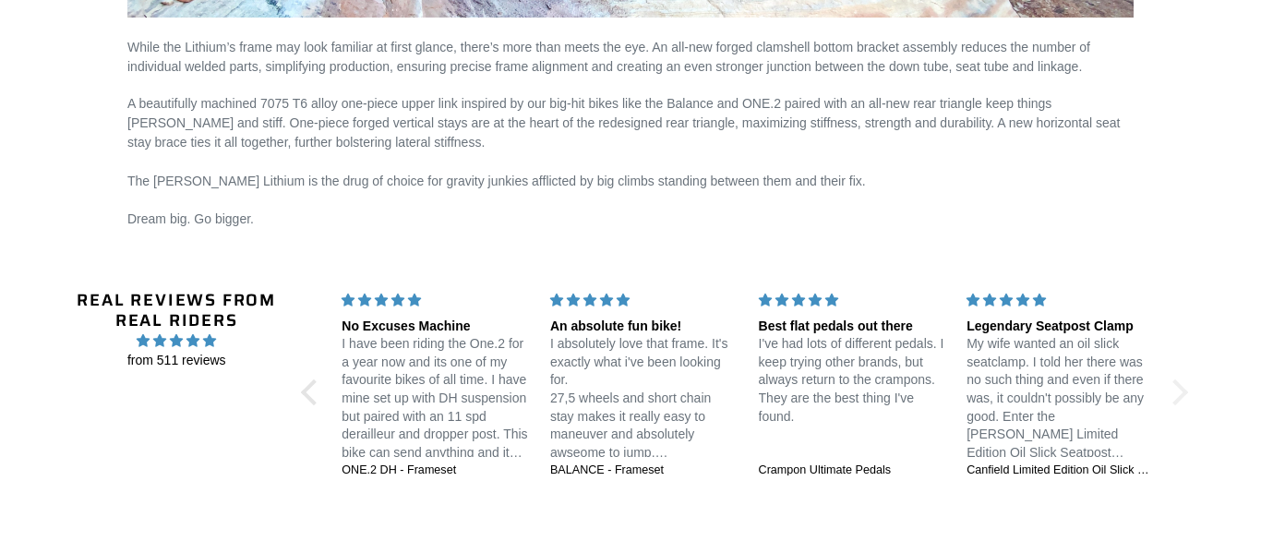
click at [1180, 391] on div at bounding box center [1175, 392] width 26 height 26
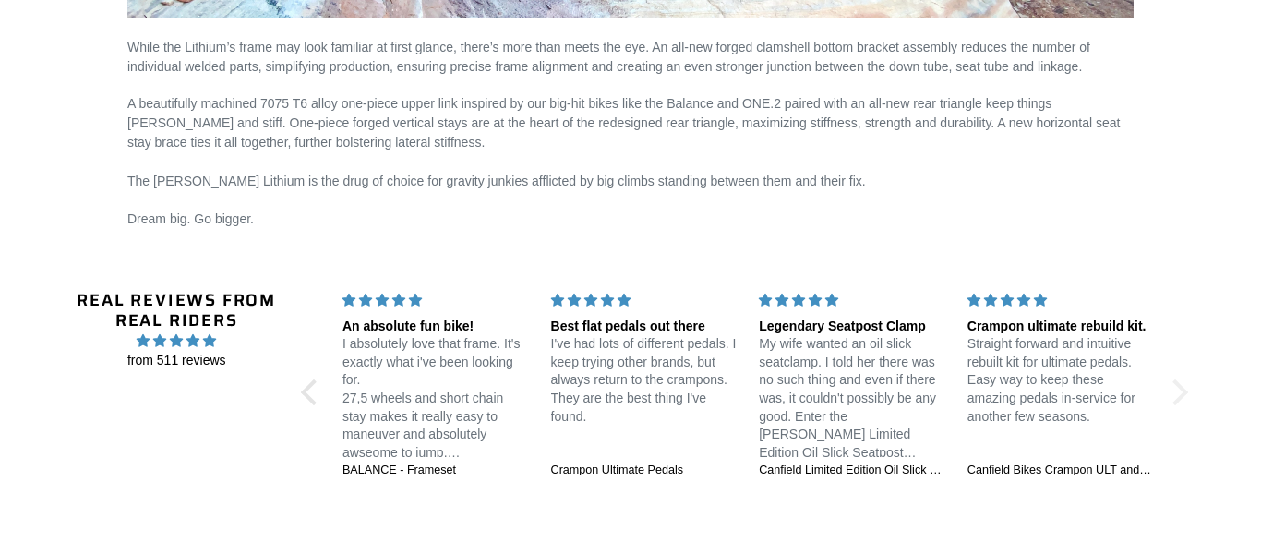
click at [1180, 391] on div at bounding box center [1175, 392] width 26 height 26
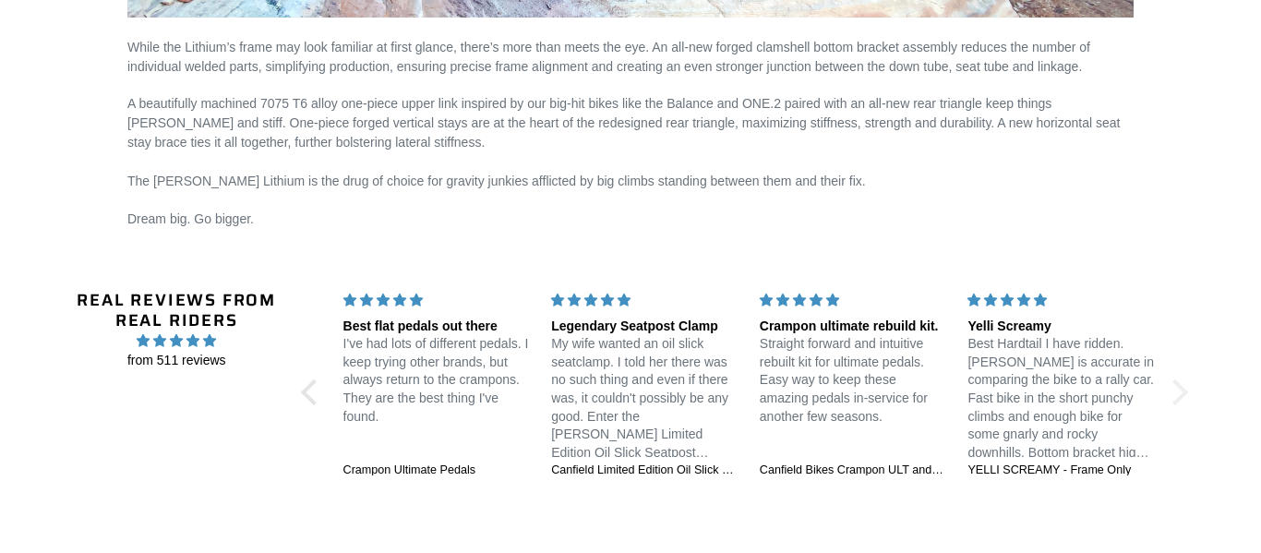
click at [1180, 391] on div at bounding box center [1175, 392] width 26 height 26
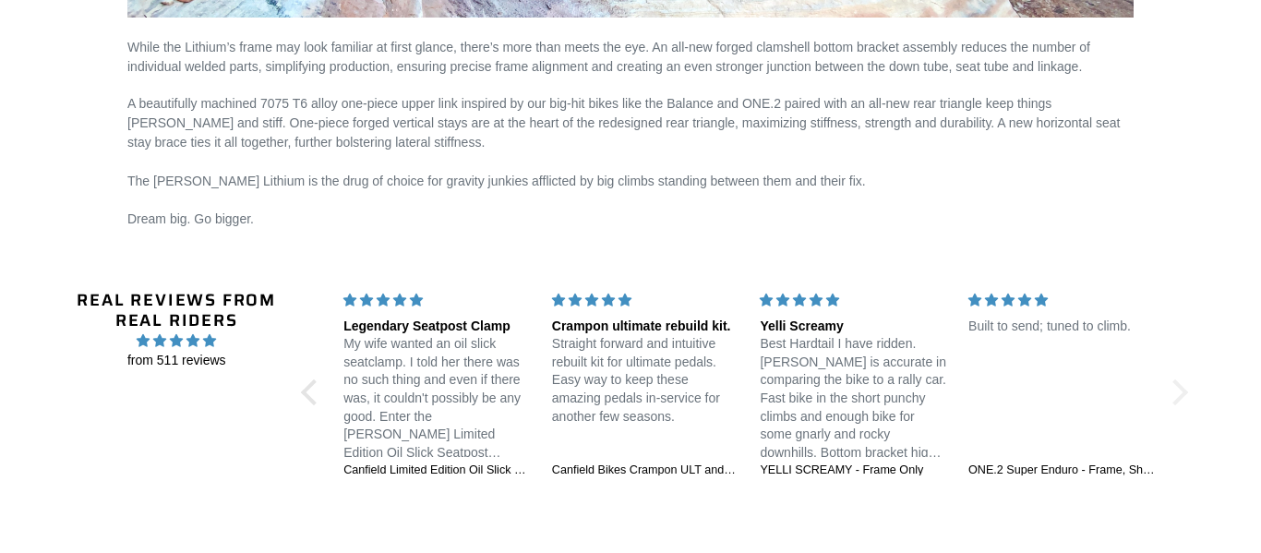
click at [1180, 391] on div at bounding box center [1175, 392] width 26 height 26
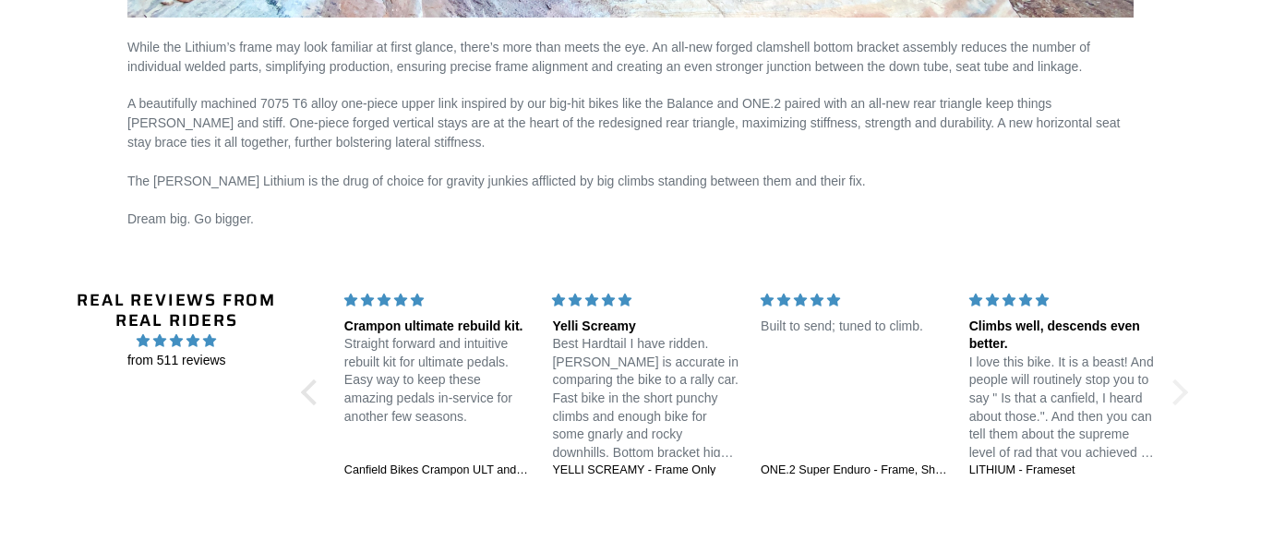
click at [1180, 391] on div at bounding box center [1175, 392] width 26 height 26
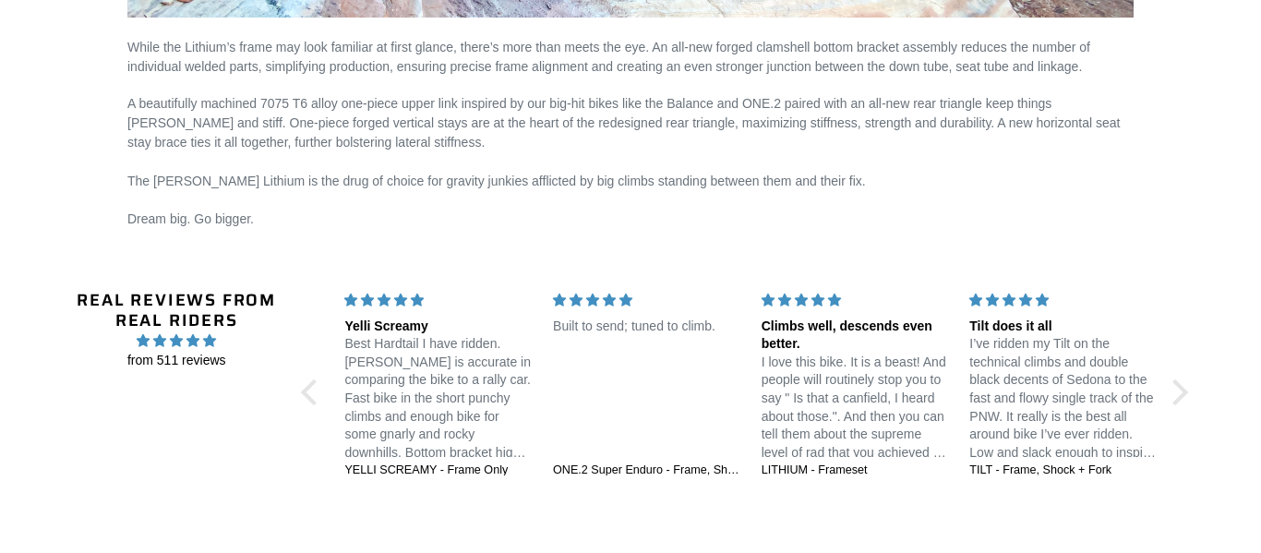
click at [946, 458] on div "Climbs well, descends even better. I love this bike. It is a beast! And people …" at bounding box center [855, 383] width 209 height 185
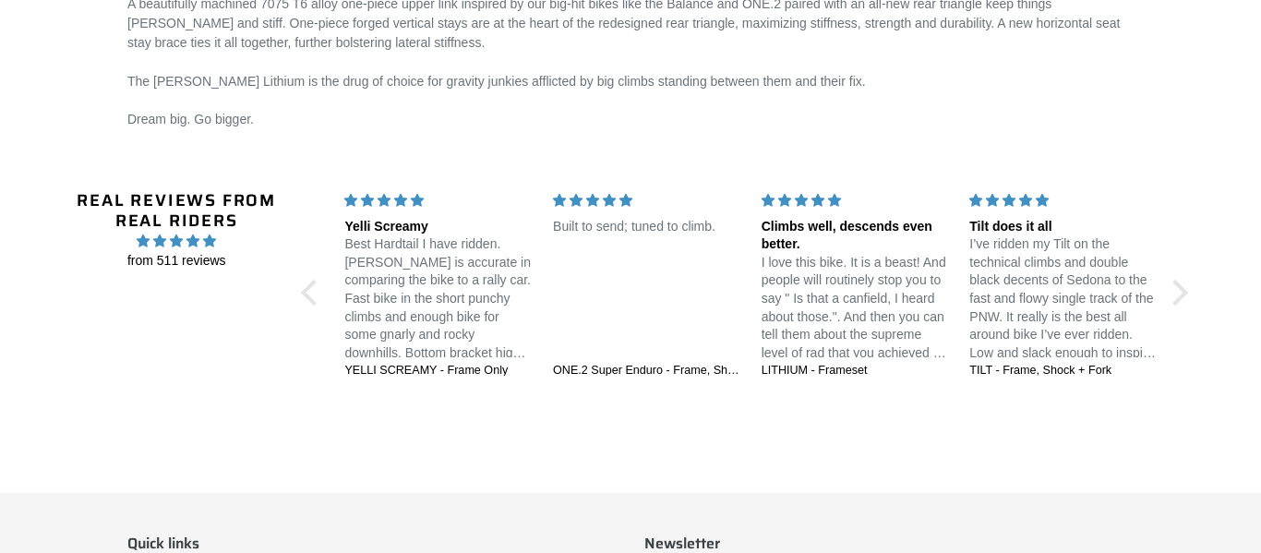
scroll to position [2765, 0]
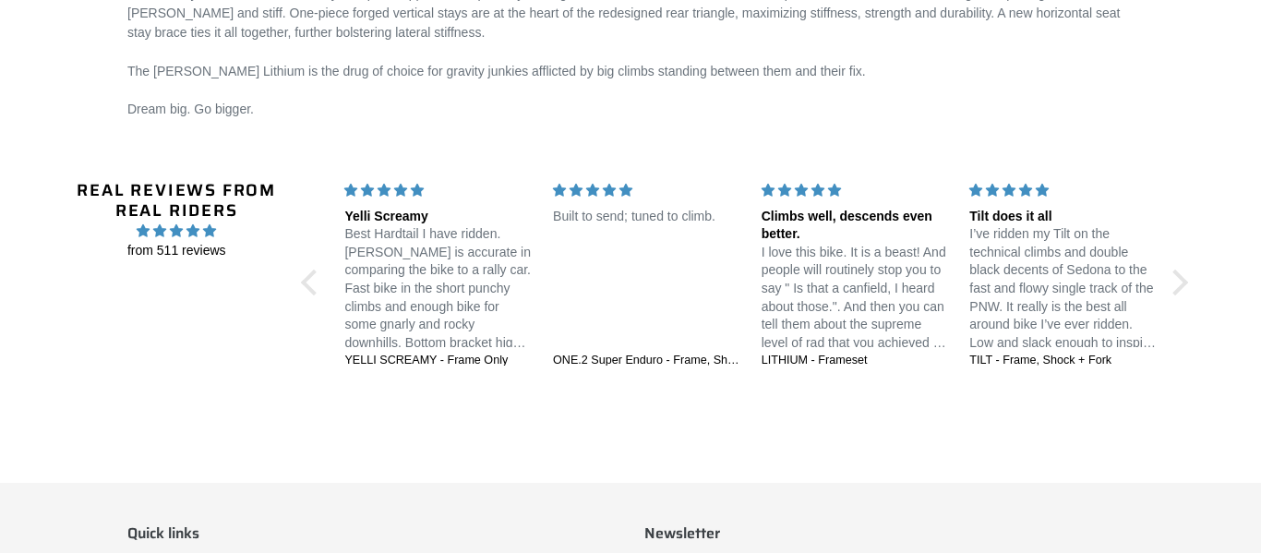
click at [788, 219] on div "Climbs well, descends even better." at bounding box center [855, 226] width 187 height 36
click at [819, 348] on div "Climbs well, descends even better. I love this bike. It is a beast! And people …" at bounding box center [855, 273] width 209 height 185
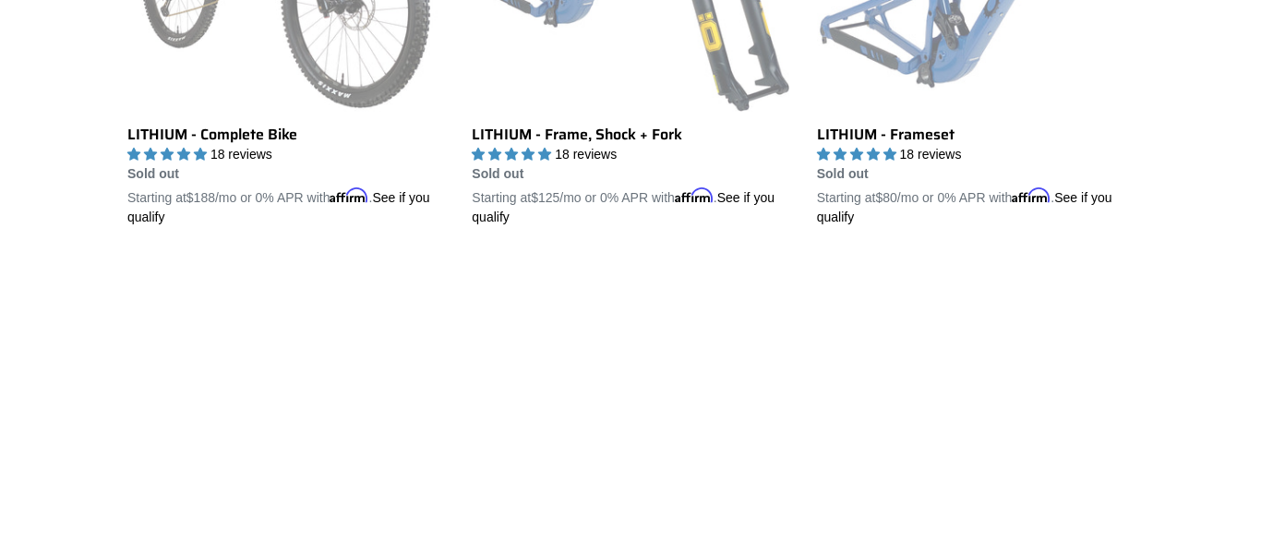
scroll to position [764, 0]
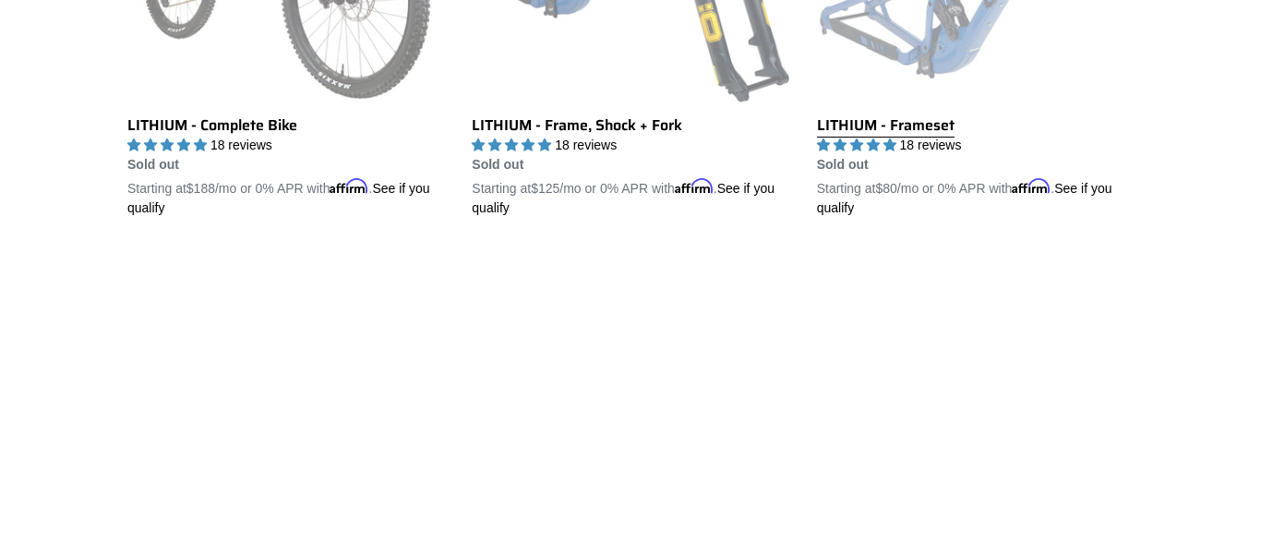
click at [902, 57] on link "LITHIUM - Frameset" at bounding box center [975, 2] width 317 height 432
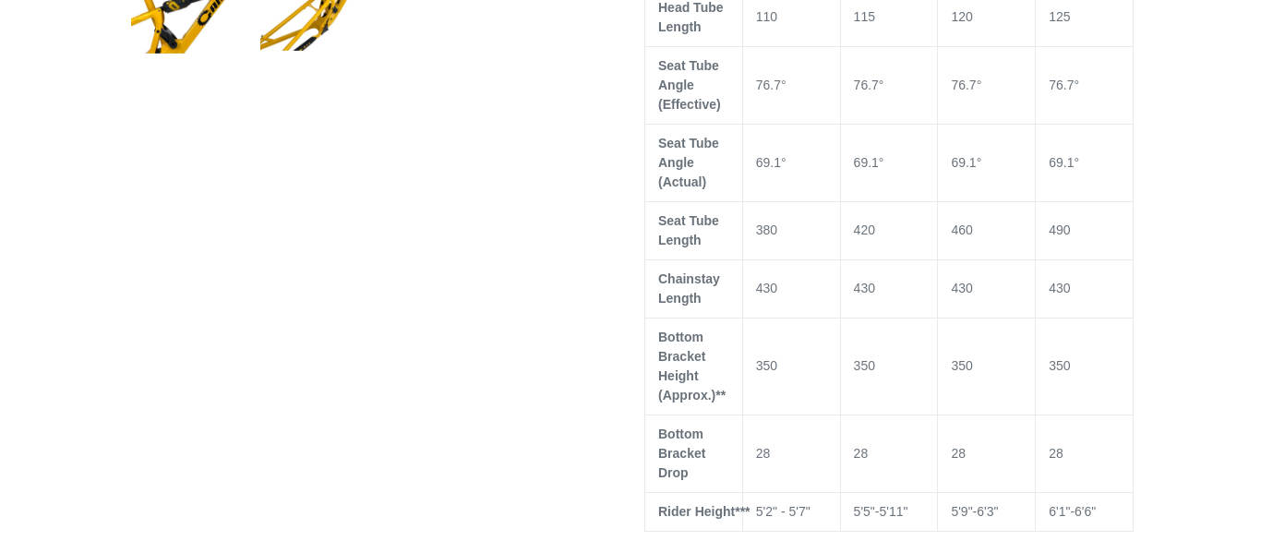
select select "highest-rating"
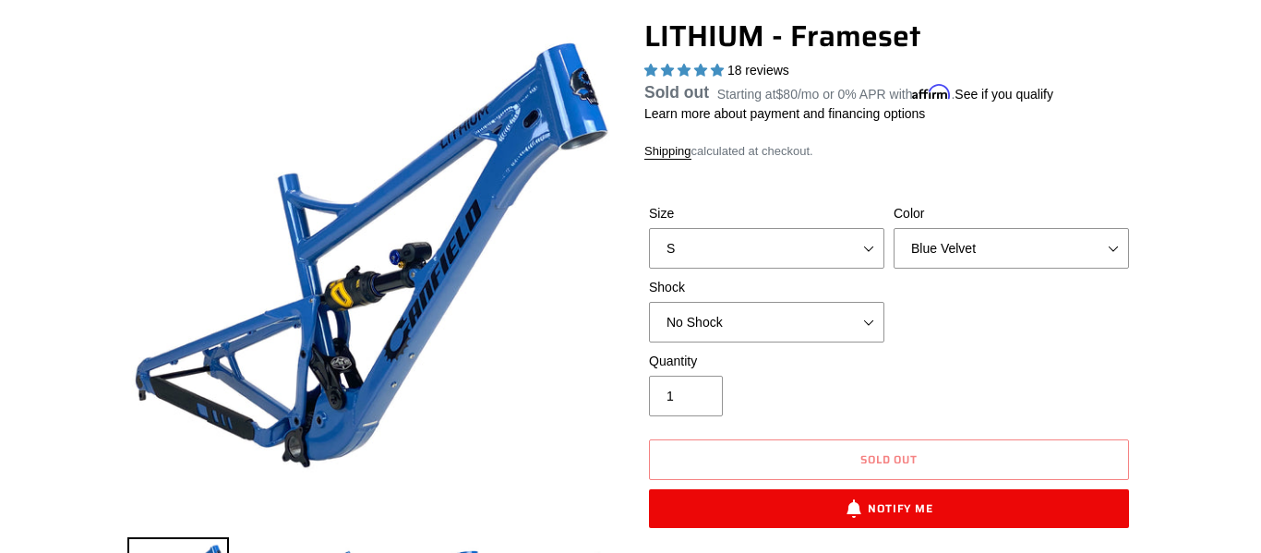
scroll to position [179, 0]
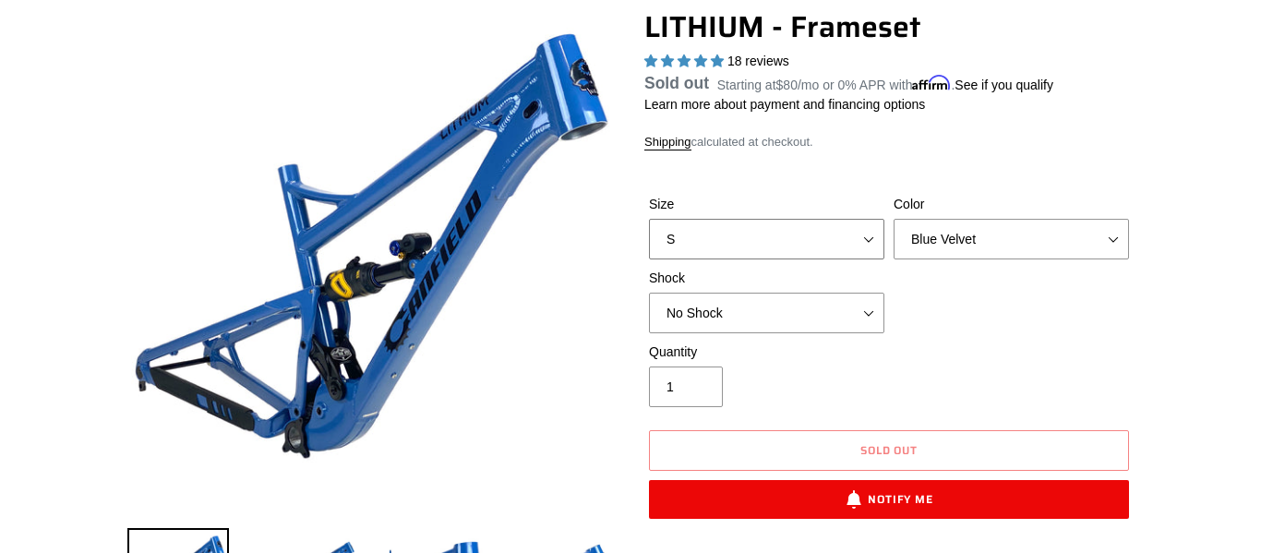
click at [831, 239] on select "S M L XL" at bounding box center [766, 239] width 235 height 41
select select "L"
click at [649, 243] on select "S M L XL" at bounding box center [766, 239] width 235 height 41
